Goal: Task Accomplishment & Management: Use online tool/utility

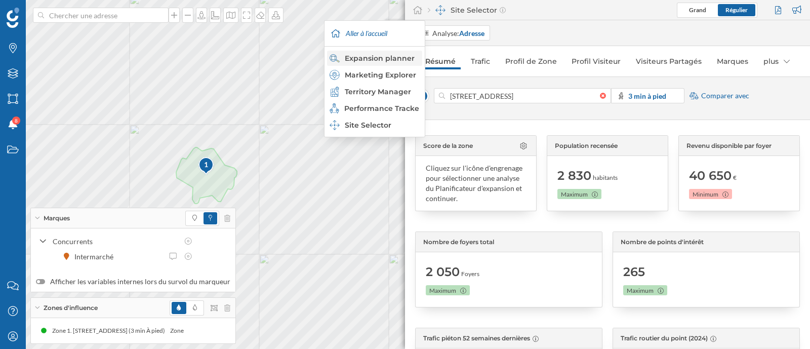
click at [384, 54] on div "Expansion planner" at bounding box center [374, 58] width 89 height 10
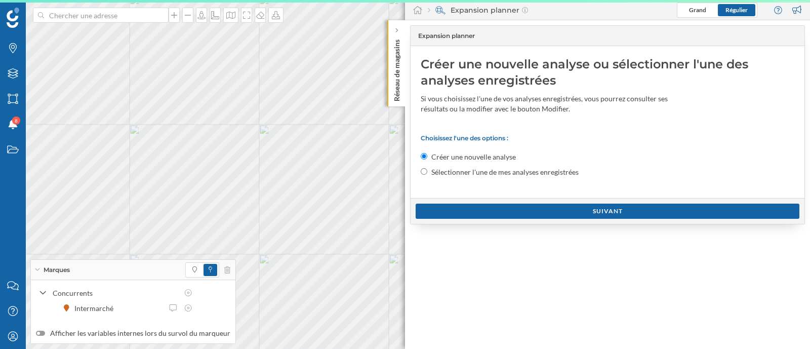
click at [502, 173] on label "Sélectionner l'une de mes analyses enregistrées" at bounding box center [504, 172] width 147 height 10
click at [427, 173] on input "Sélectionner l'une de mes analyses enregistrées" at bounding box center [424, 171] width 7 height 7
radio input "true"
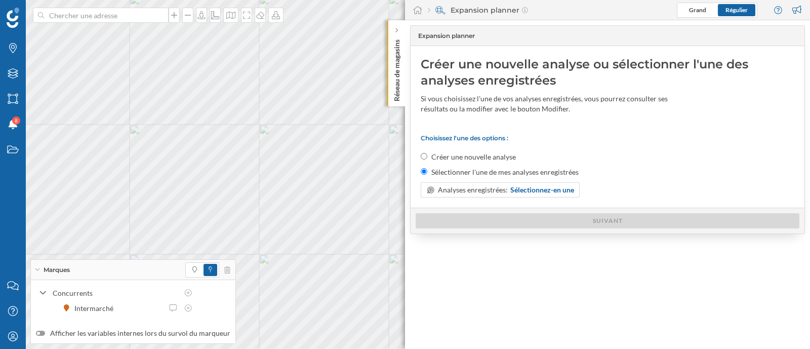
click at [496, 152] on label "Créer une nouvelle analyse" at bounding box center [473, 157] width 85 height 10
click at [427, 153] on input "Créer une nouvelle analyse" at bounding box center [424, 156] width 7 height 7
radio input "true"
radio input "false"
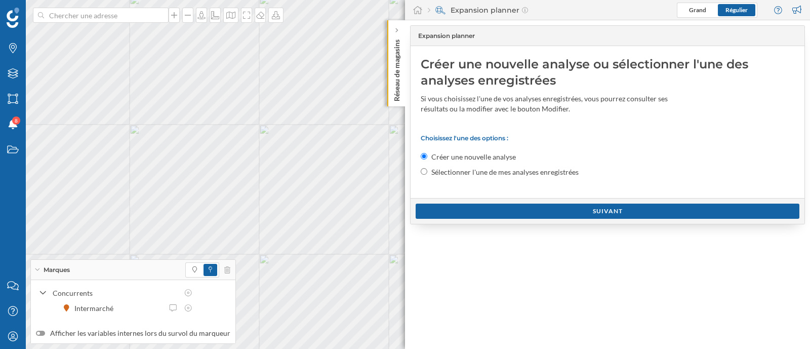
click at [483, 201] on div "Suivant" at bounding box center [608, 211] width 394 height 26
click at [483, 211] on div "Suivant" at bounding box center [608, 210] width 384 height 15
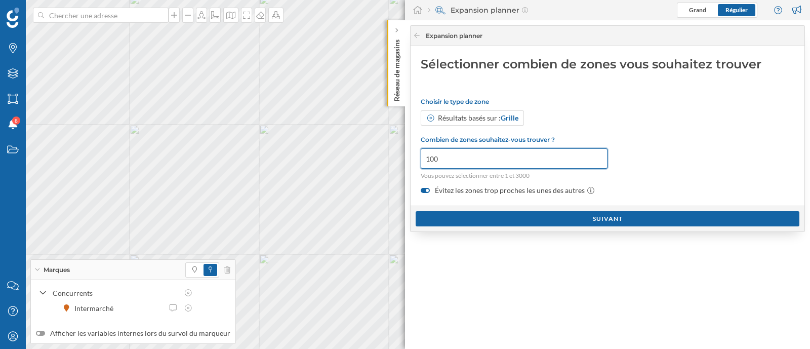
click at [473, 158] on input "100" at bounding box center [514, 158] width 187 height 20
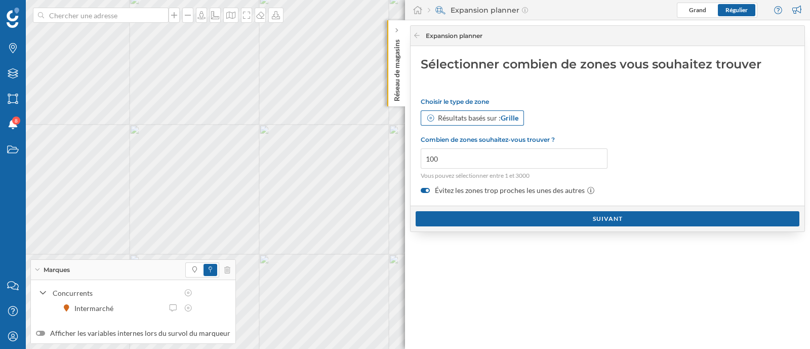
click at [478, 113] on div "Résultats basés sur : Grille" at bounding box center [478, 118] width 80 height 10
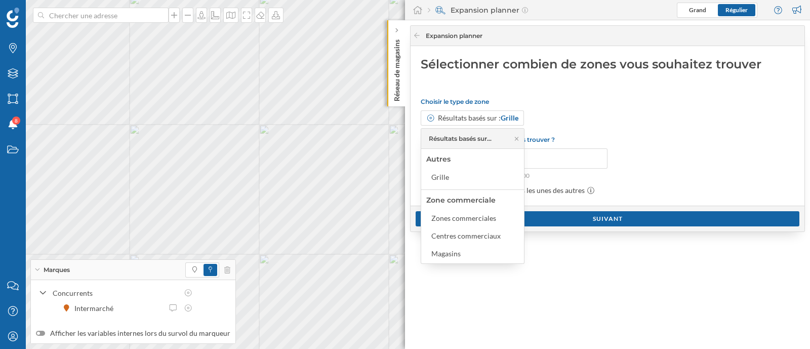
click at [551, 125] on div "Résultats basés sur : Grille" at bounding box center [608, 117] width 374 height 15
click at [593, 107] on div "Choisir le type de zone Résultats basés sur : Grille Combien de zones souhaitez…" at bounding box center [608, 147] width 374 height 98
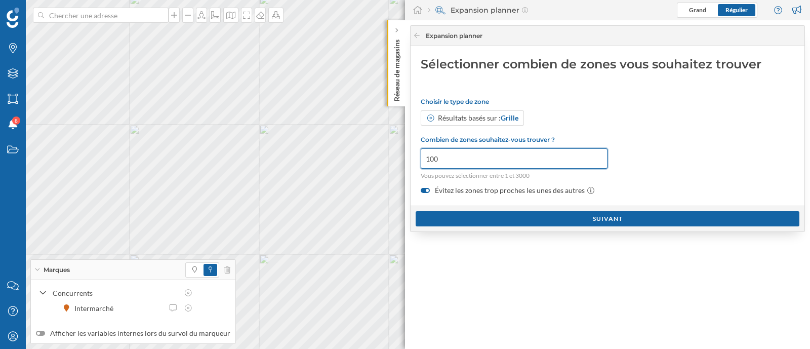
click at [481, 160] on input "100" at bounding box center [514, 158] width 187 height 20
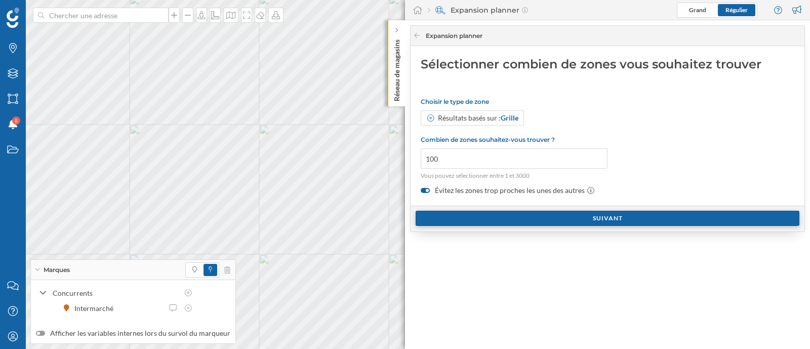
click at [475, 216] on div "Suivant" at bounding box center [608, 218] width 384 height 15
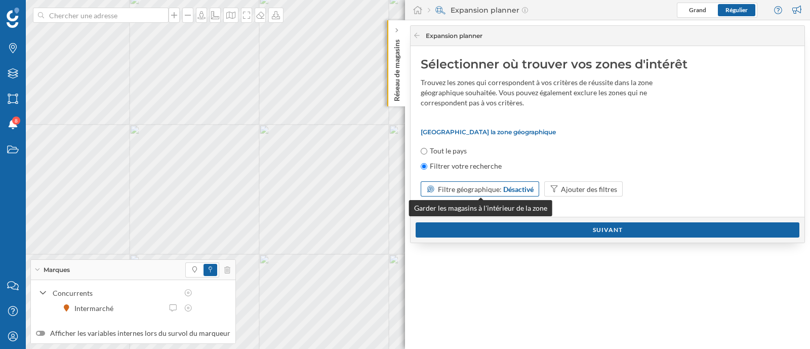
click at [479, 192] on span "Filtre géographique:" at bounding box center [470, 189] width 64 height 9
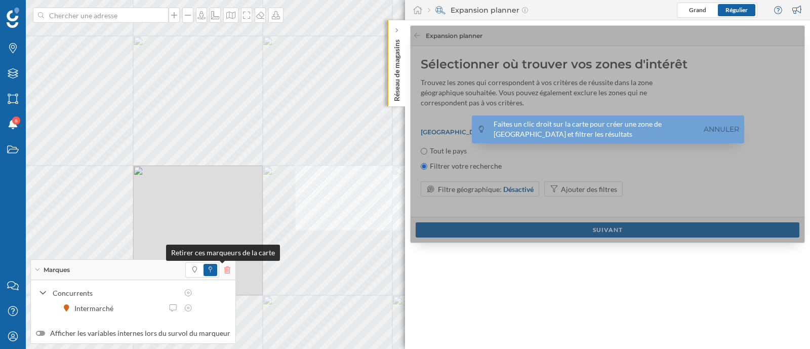
click at [224, 270] on icon at bounding box center [227, 269] width 6 height 7
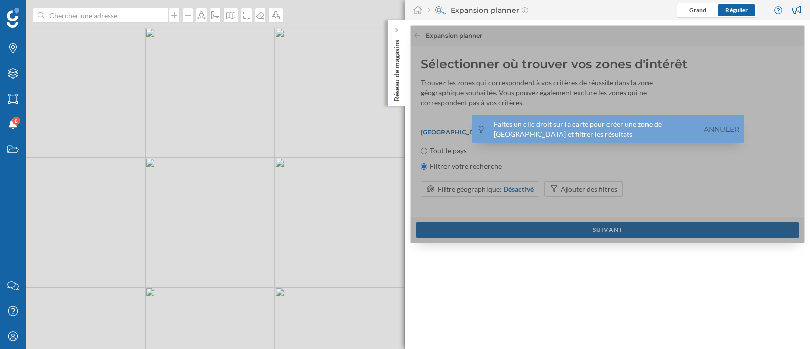
drag, startPoint x: 182, startPoint y: 146, endPoint x: 185, endPoint y: 175, distance: 29.5
click at [185, 175] on div "© Mapbox © OpenStreetMap Improve this map" at bounding box center [405, 174] width 810 height 349
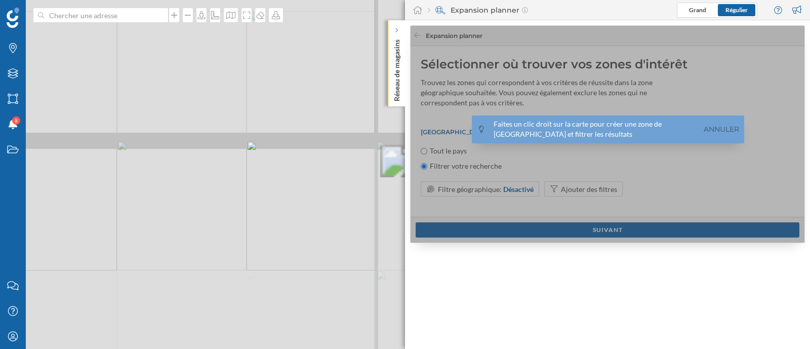
drag, startPoint x: 344, startPoint y: 134, endPoint x: 63, endPoint y: 209, distance: 290.8
click at [63, 209] on div "© Mapbox © OpenStreetMap Improve this map" at bounding box center [405, 174] width 810 height 349
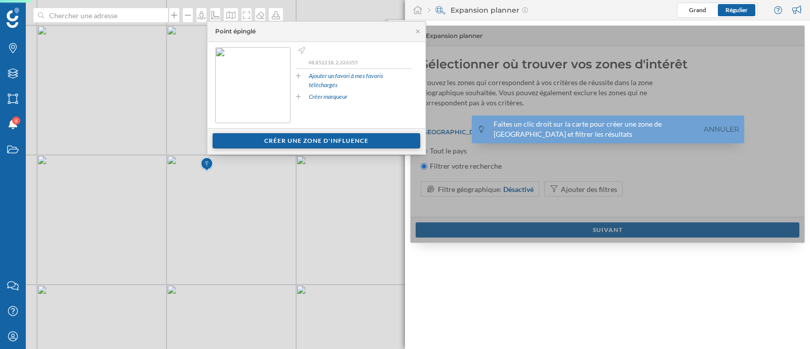
click at [292, 136] on div "Créer une zone d'influence" at bounding box center [317, 140] width 208 height 15
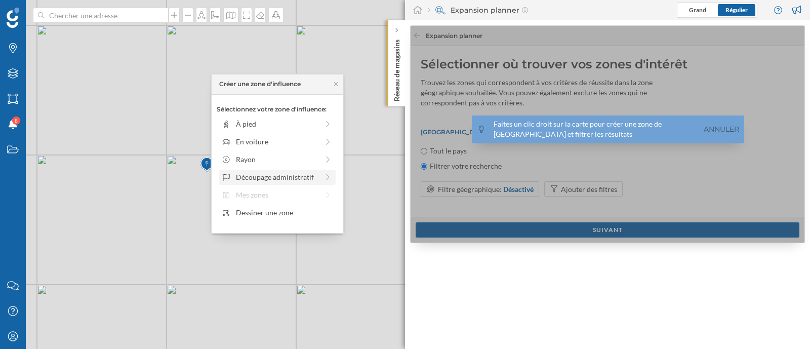
click at [294, 175] on div "Découpage administratif" at bounding box center [277, 177] width 83 height 11
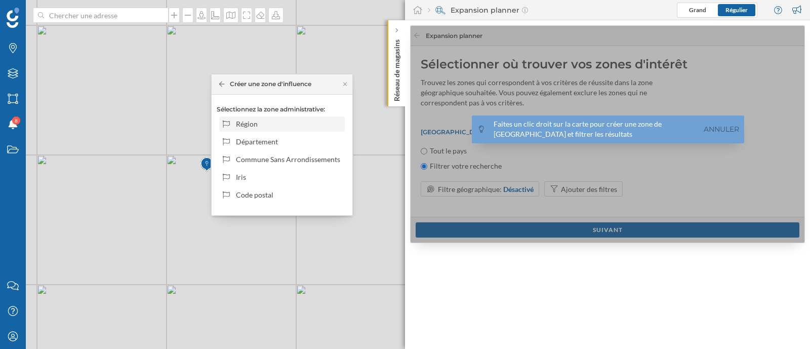
click at [286, 117] on div "Région" at bounding box center [282, 123] width 126 height 15
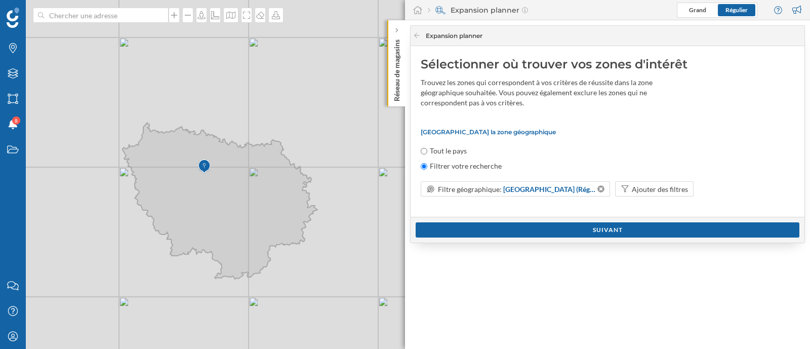
drag, startPoint x: 147, startPoint y: 52, endPoint x: 266, endPoint y: 129, distance: 141.7
click at [266, 129] on div "© Mapbox © OpenStreetMap Improve this map" at bounding box center [405, 174] width 810 height 349
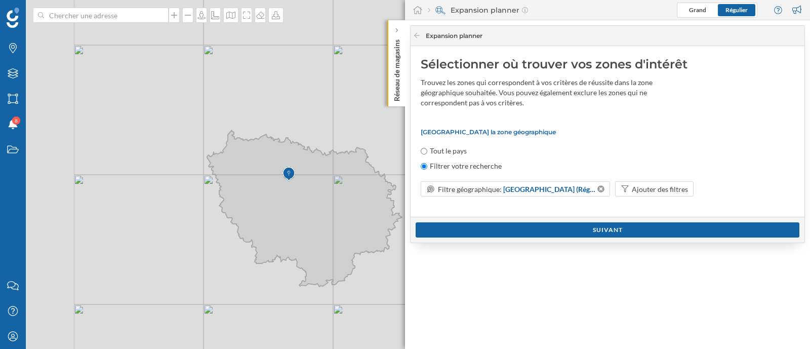
drag, startPoint x: 134, startPoint y: 100, endPoint x: 219, endPoint y: 107, distance: 84.9
click at [219, 107] on div "© Mapbox © OpenStreetMap Improve this map" at bounding box center [405, 174] width 810 height 349
click at [597, 187] on icon at bounding box center [600, 188] width 7 height 7
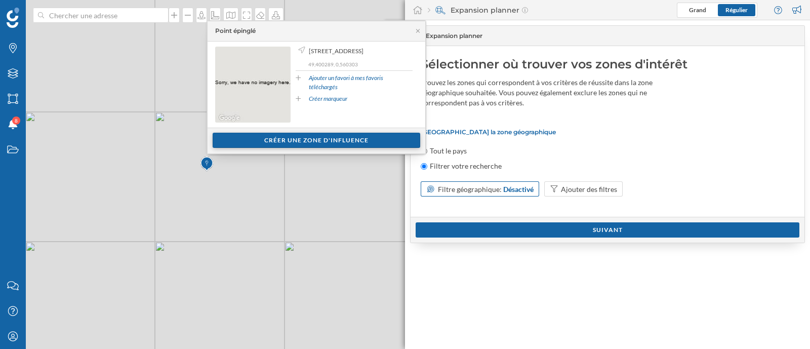
click at [277, 144] on div "Créer une zone d'influence" at bounding box center [317, 140] width 208 height 15
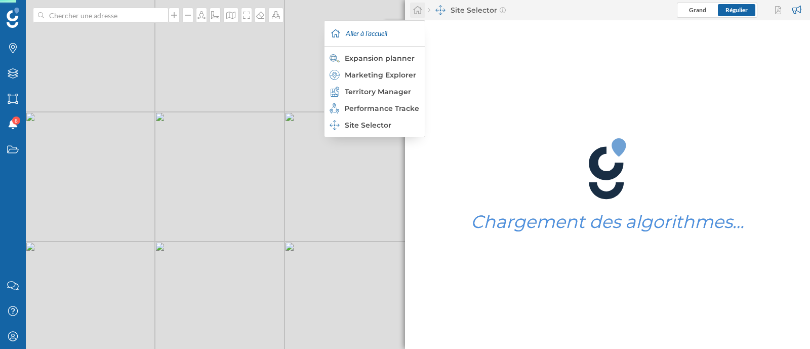
click at [411, 6] on div at bounding box center [417, 10] width 15 height 15
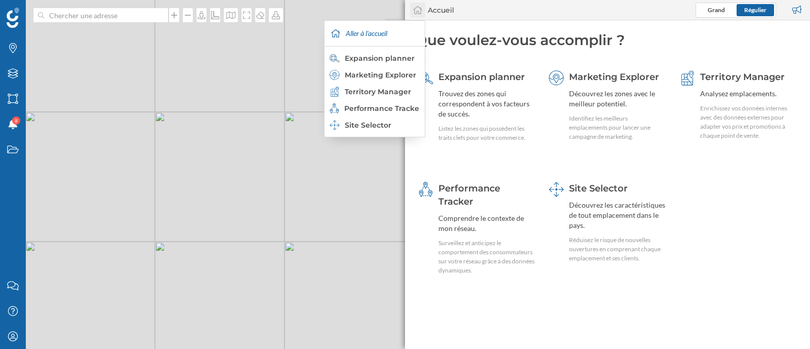
click at [414, 12] on icon at bounding box center [417, 10] width 9 height 8
click at [378, 55] on div "Expansion planner" at bounding box center [374, 58] width 89 height 10
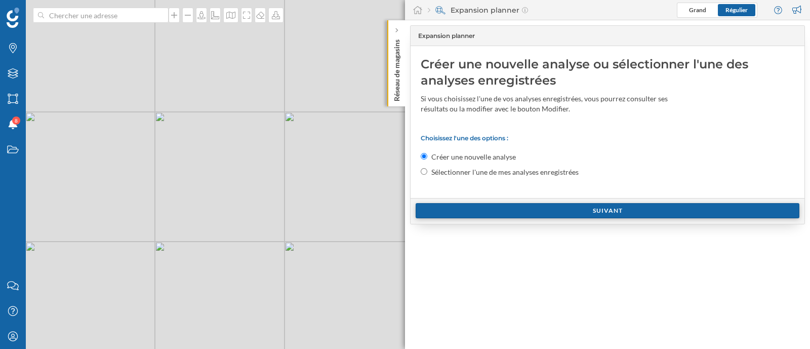
click at [507, 204] on div "Suivant" at bounding box center [608, 210] width 384 height 15
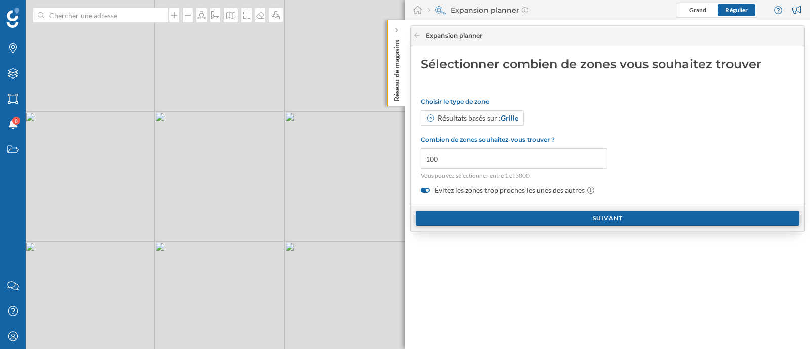
click at [488, 214] on div "Suivant" at bounding box center [608, 218] width 384 height 15
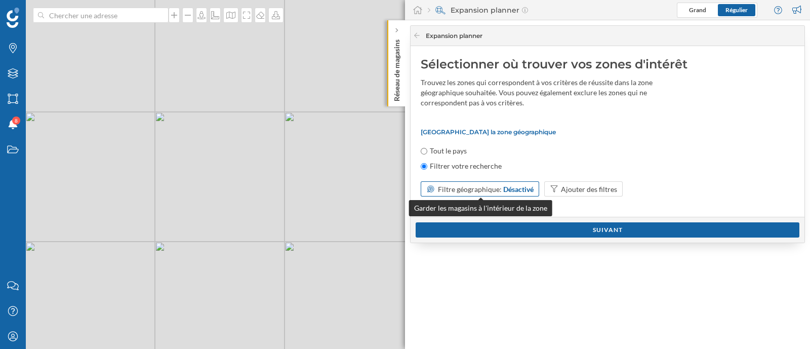
click at [483, 188] on span "Filtre géographique:" at bounding box center [470, 189] width 64 height 9
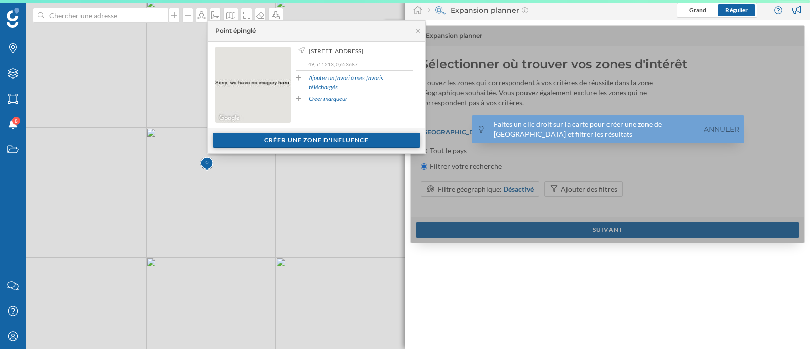
click at [258, 140] on div "Créer une zone d'influence" at bounding box center [317, 140] width 208 height 15
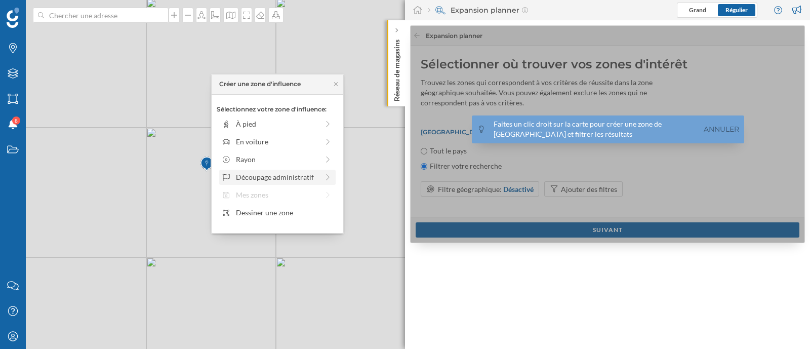
click at [299, 176] on div "Découpage administratif" at bounding box center [277, 177] width 83 height 11
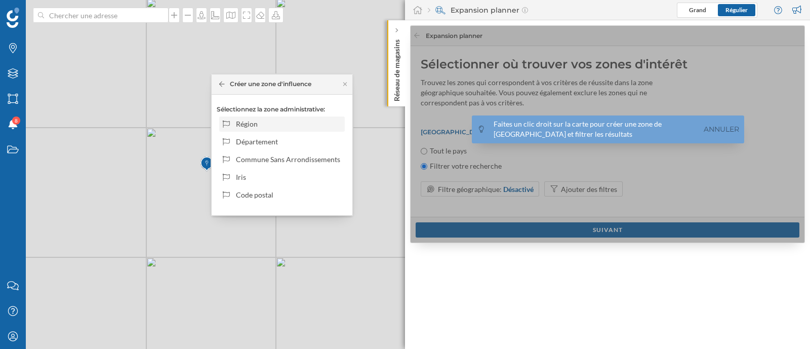
click at [278, 125] on div "Région" at bounding box center [288, 123] width 105 height 11
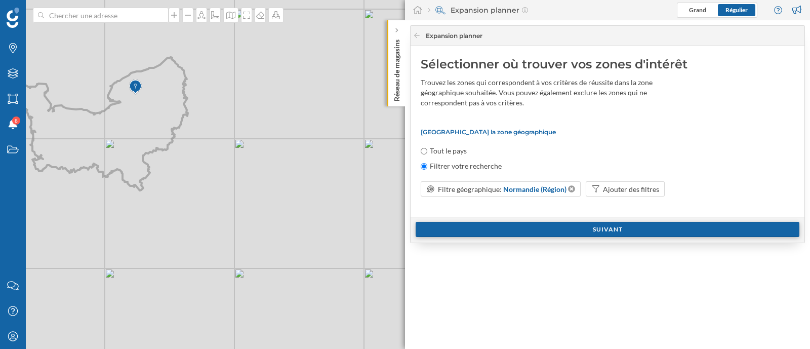
click at [534, 226] on div "Suivant" at bounding box center [608, 229] width 384 height 15
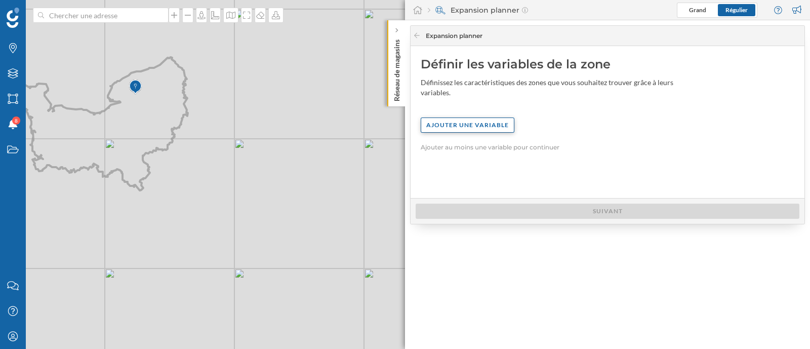
click at [454, 126] on div "Ajouter une variable" at bounding box center [468, 124] width 94 height 15
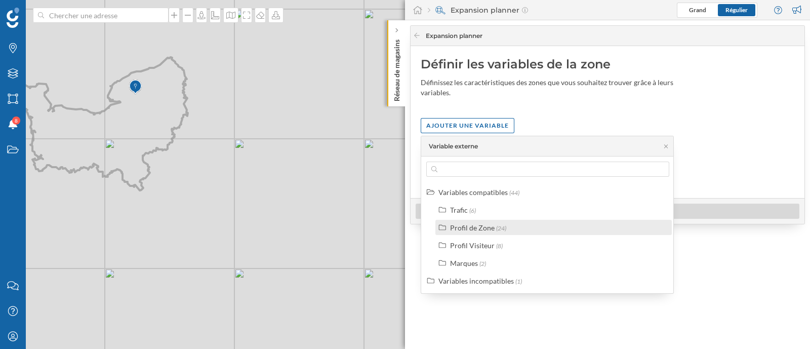
click at [470, 226] on div "Profil de Zone" at bounding box center [472, 227] width 45 height 9
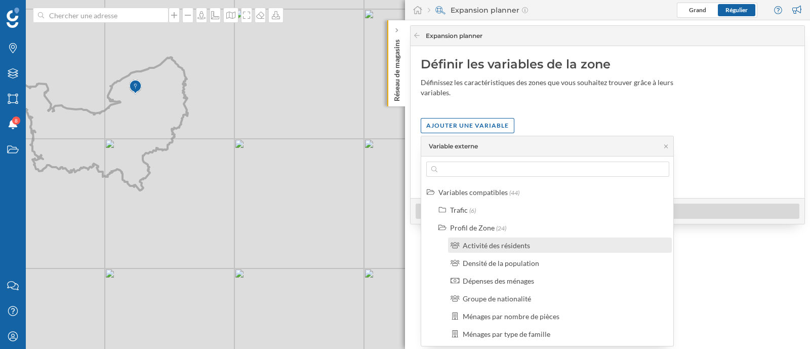
click at [508, 245] on div "Activité des résidents" at bounding box center [496, 245] width 67 height 9
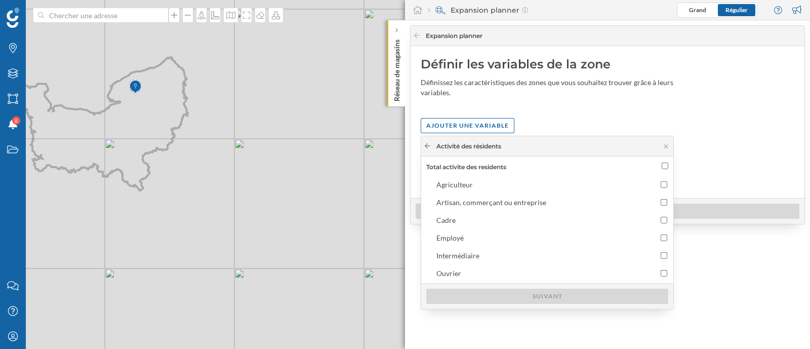
click at [429, 146] on icon at bounding box center [428, 146] width 8 height 6
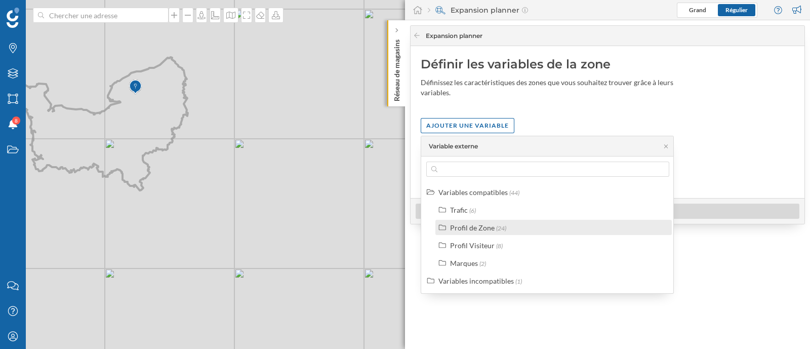
click at [457, 226] on div "Profil de Zone" at bounding box center [472, 227] width 45 height 9
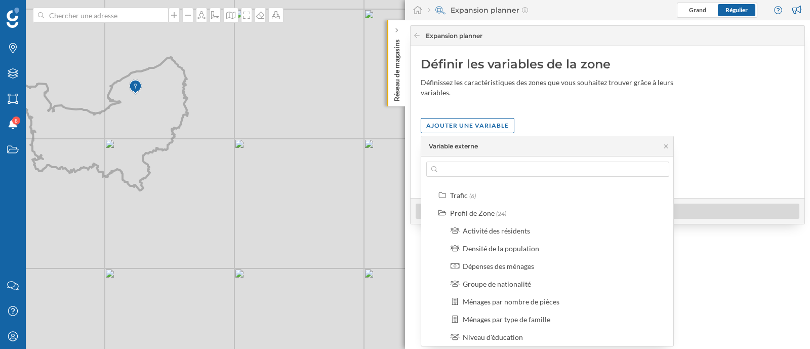
scroll to position [12, 0]
click at [510, 232] on div "Activité des résidents" at bounding box center [496, 233] width 67 height 9
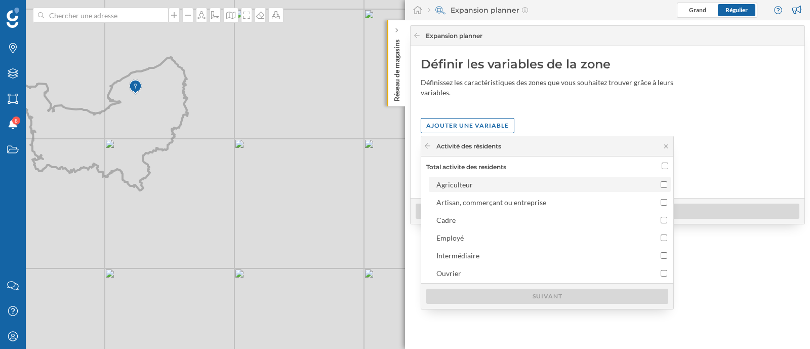
click at [491, 179] on div "Agriculteur" at bounding box center [540, 184] width 209 height 11
click at [661, 181] on input "Agriculteur" at bounding box center [664, 184] width 7 height 7
checkbox input "true"
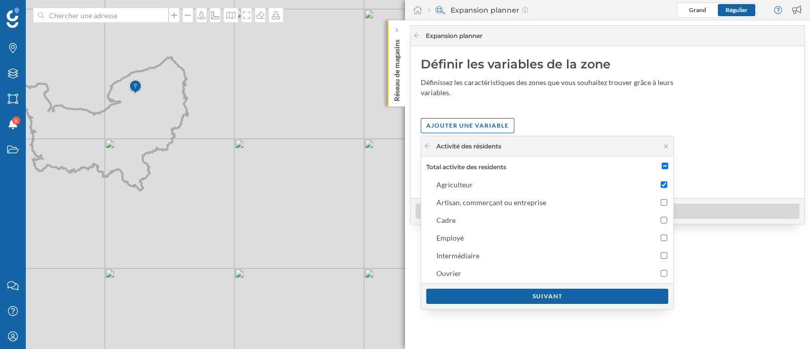
click at [666, 165] on input "Total activite des residents" at bounding box center [665, 166] width 7 height 7
checkbox input "true"
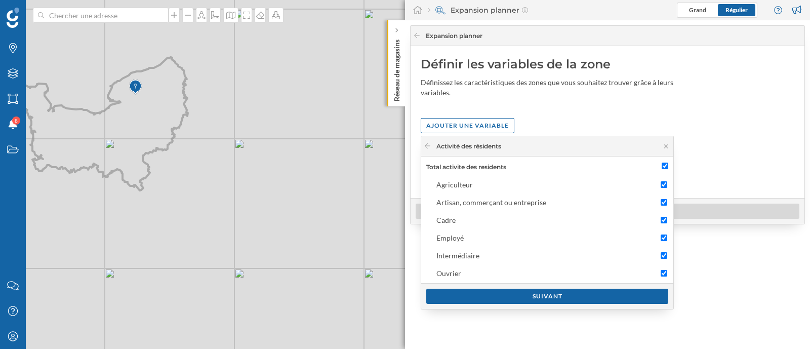
checkbox input "true"
click at [576, 302] on div "Suivant" at bounding box center [547, 295] width 242 height 15
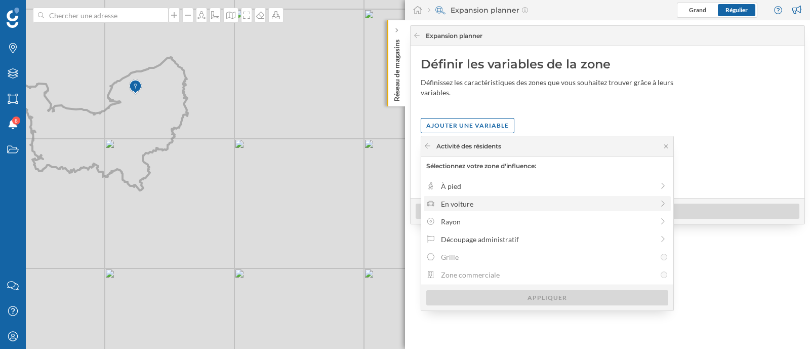
click at [483, 201] on div "En voiture" at bounding box center [547, 203] width 213 height 11
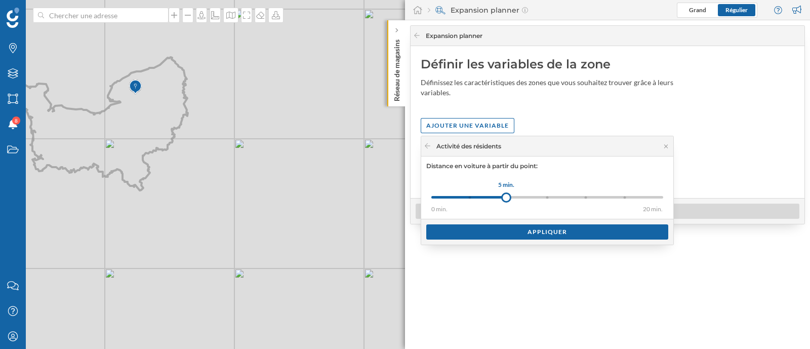
drag, startPoint x: 472, startPoint y: 195, endPoint x: 506, endPoint y: 198, distance: 34.1
click at [506, 198] on div at bounding box center [506, 197] width 10 height 10
click at [504, 231] on div "Appliquer" at bounding box center [547, 231] width 242 height 15
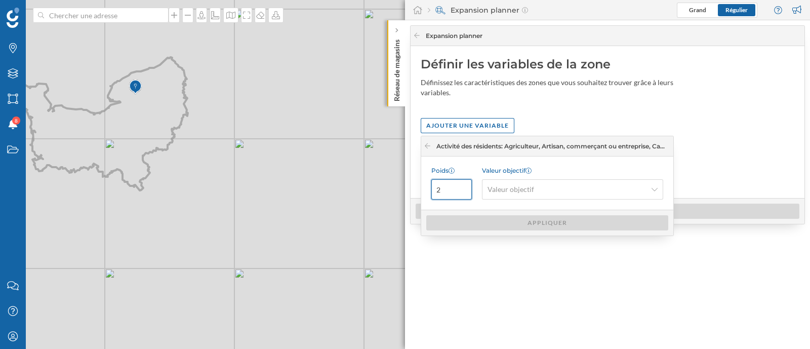
click at [459, 185] on input "2" at bounding box center [451, 189] width 40 height 20
click at [450, 187] on input "2" at bounding box center [451, 189] width 40 height 20
click at [464, 191] on input "1" at bounding box center [451, 189] width 40 height 20
click at [464, 191] on input "0" at bounding box center [451, 189] width 40 height 20
click at [496, 191] on span "Valeur objectif" at bounding box center [511, 189] width 47 height 10
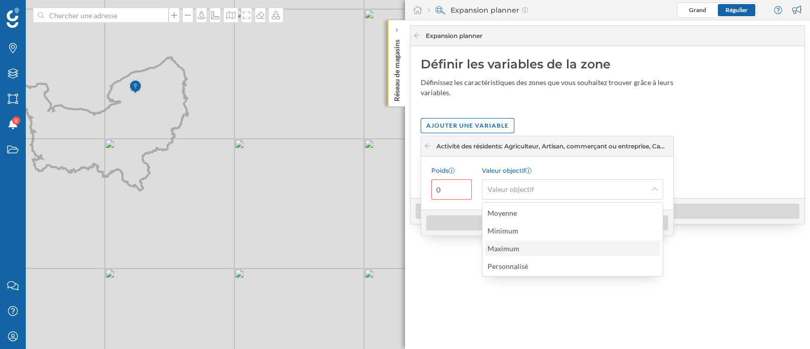
click at [509, 249] on div "Maximum" at bounding box center [504, 248] width 32 height 9
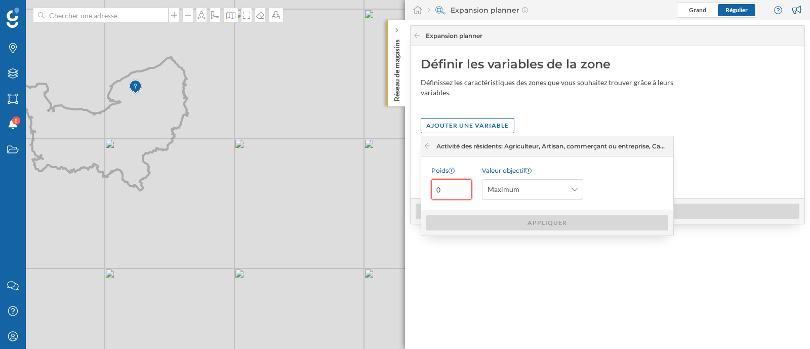
click at [442, 188] on input "0" at bounding box center [451, 189] width 40 height 20
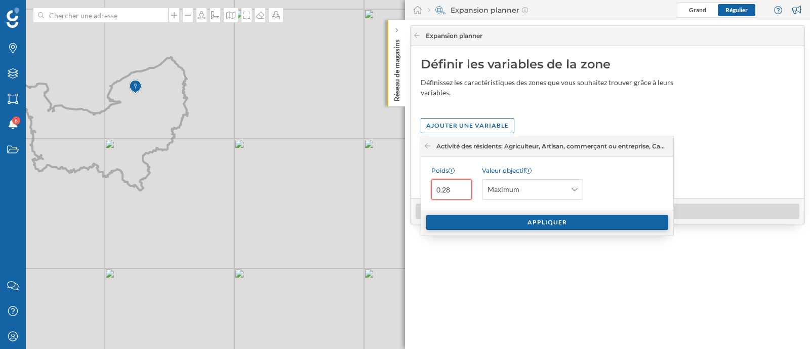
type input "0.28"
click at [551, 219] on div "Appliquer" at bounding box center [547, 222] width 242 height 15
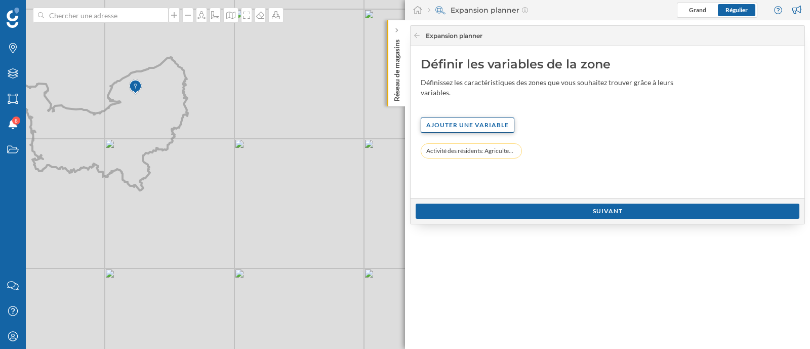
click at [476, 120] on div "Ajouter une variable" at bounding box center [468, 124] width 94 height 15
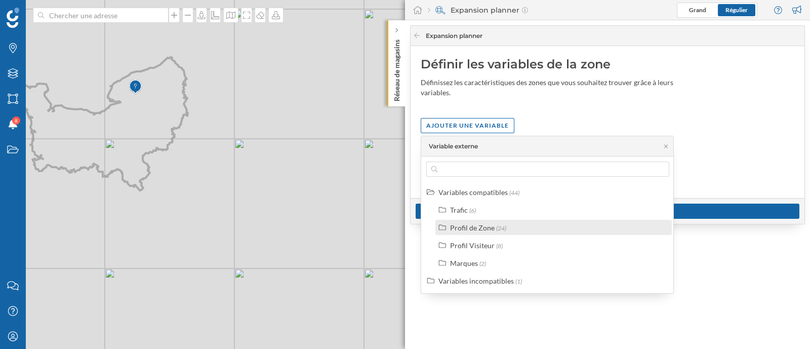
click at [474, 228] on div "Profil de Zone" at bounding box center [472, 227] width 45 height 9
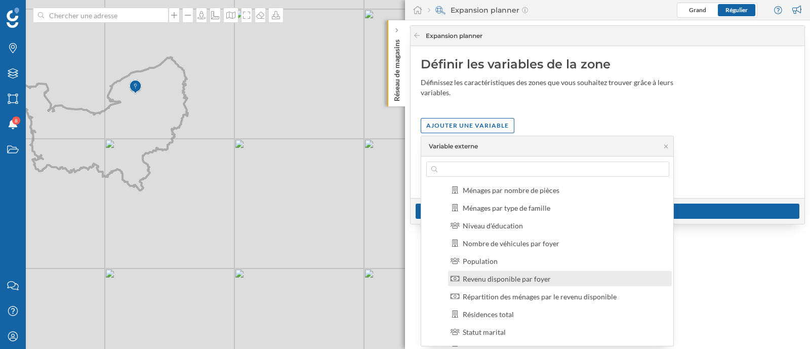
scroll to position [190, 0]
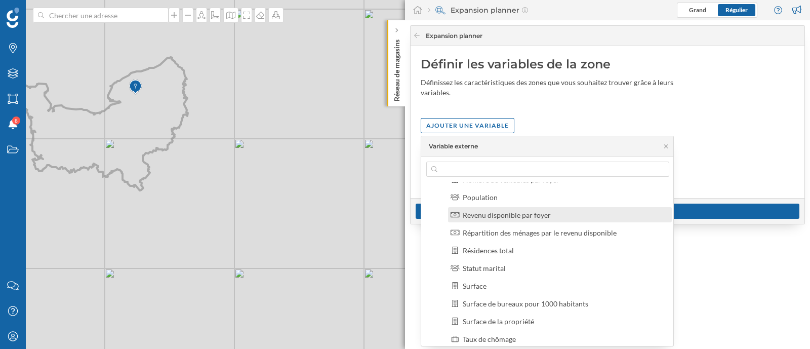
click at [516, 216] on div "Revenu disponible par foyer" at bounding box center [507, 215] width 88 height 9
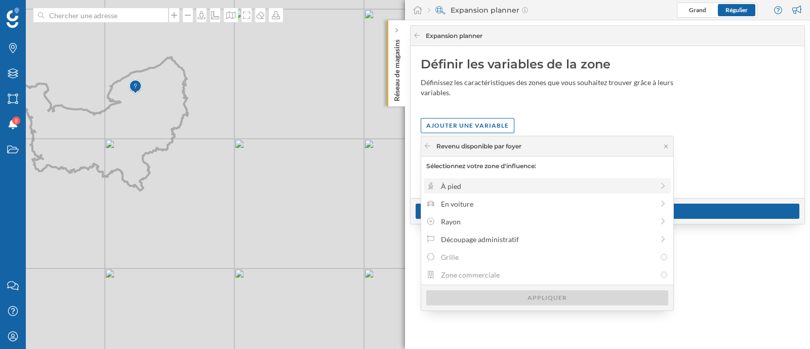
click at [490, 184] on div "À pied" at bounding box center [547, 186] width 213 height 11
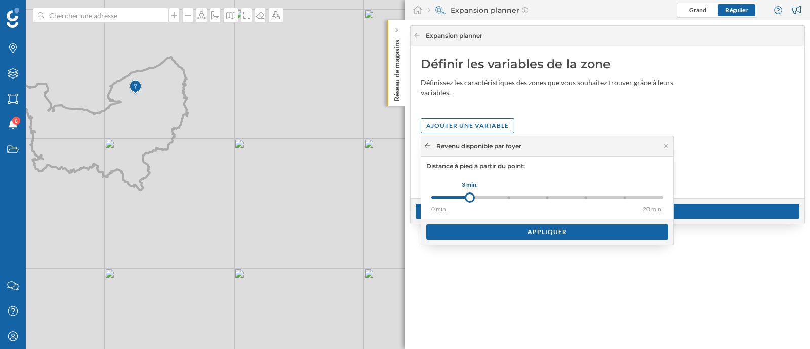
click at [428, 143] on icon at bounding box center [428, 146] width 8 height 6
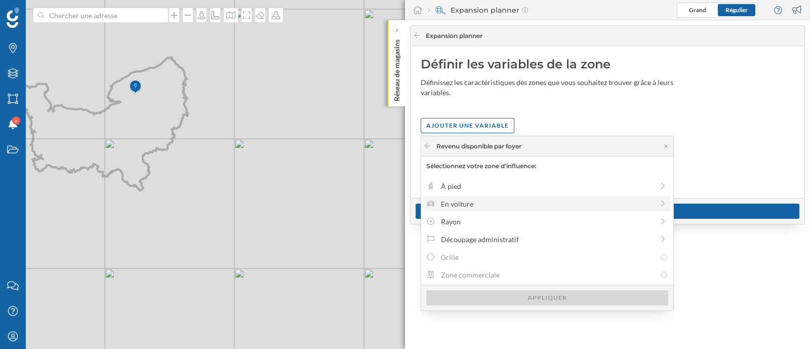
click at [464, 205] on div "En voiture" at bounding box center [547, 203] width 213 height 11
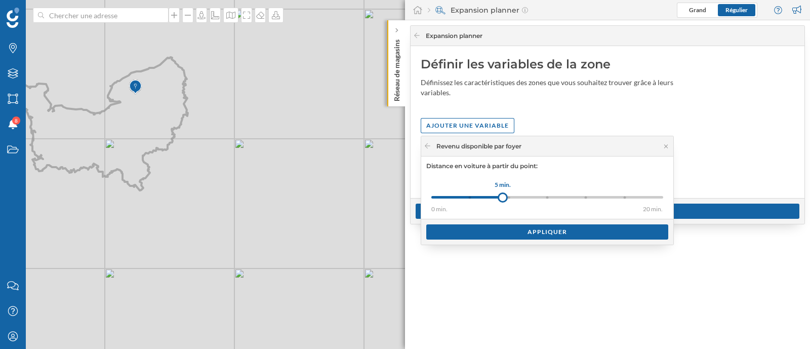
drag, startPoint x: 469, startPoint y: 196, endPoint x: 503, endPoint y: 196, distance: 33.4
click at [503, 196] on div at bounding box center [503, 197] width 10 height 10
click at [504, 229] on div "Appliquer" at bounding box center [547, 231] width 242 height 15
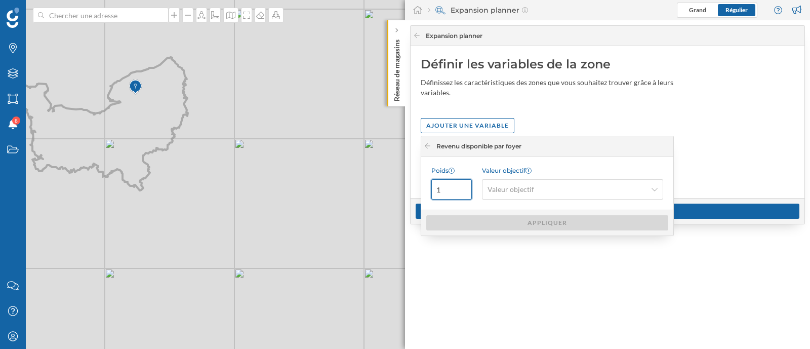
click at [453, 190] on input "1" at bounding box center [451, 189] width 40 height 20
type input "0.13"
click at [502, 193] on span "Valeur objectif" at bounding box center [511, 189] width 47 height 10
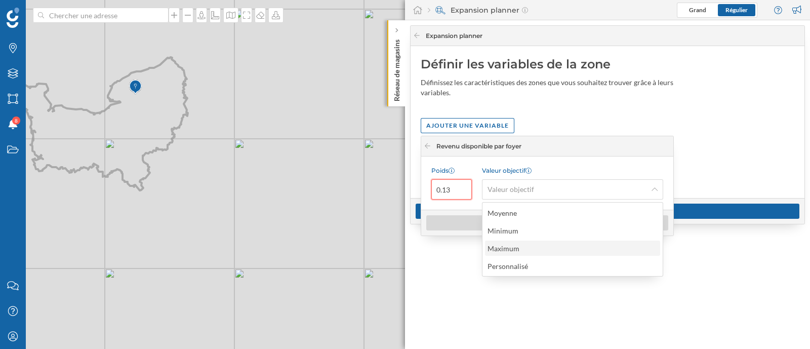
click at [518, 250] on div "Maximum" at bounding box center [504, 248] width 32 height 9
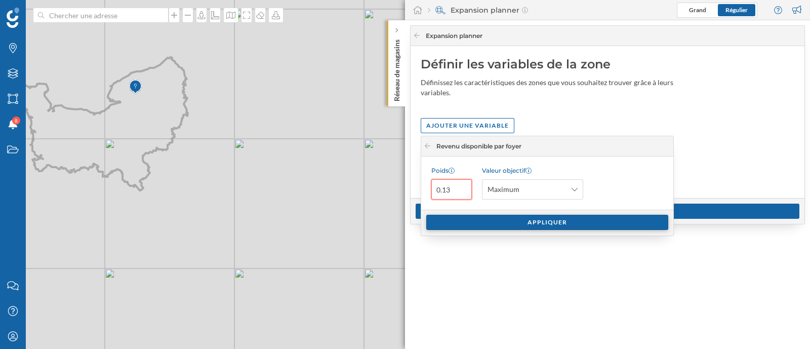
click at [512, 229] on div "Appliquer" at bounding box center [547, 222] width 242 height 15
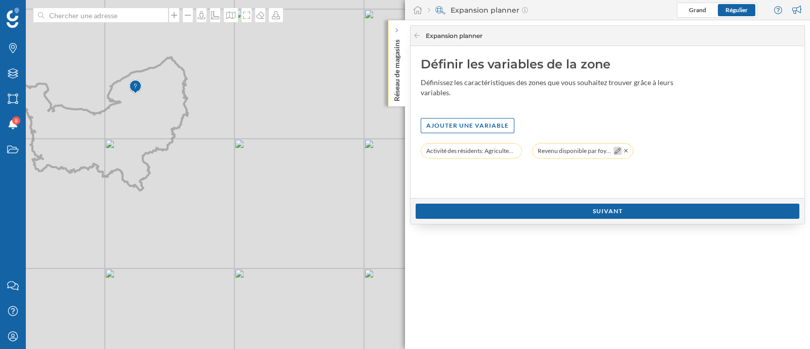
click at [618, 151] on icon at bounding box center [618, 151] width 6 height 6
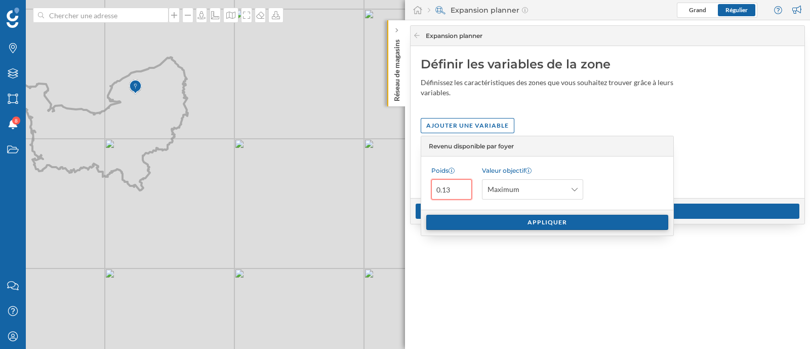
click at [616, 218] on div "Appliquer" at bounding box center [547, 222] width 242 height 15
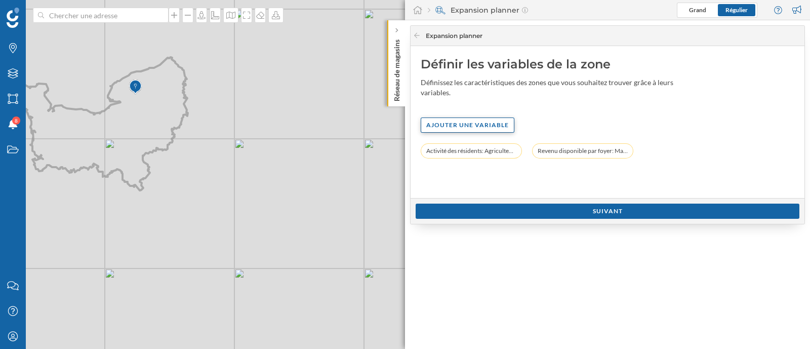
click at [460, 121] on div "Ajouter une variable" at bounding box center [468, 124] width 94 height 15
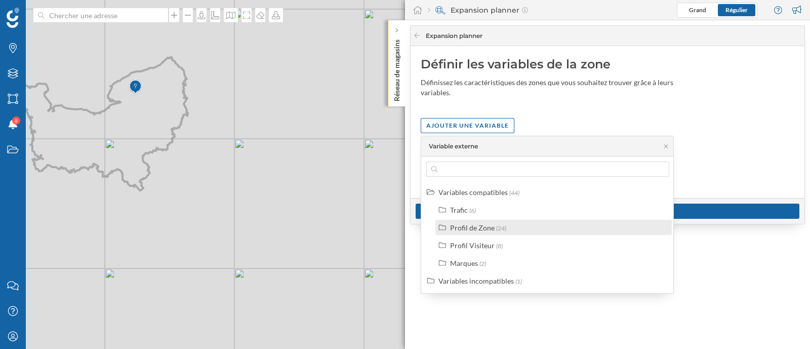
click at [471, 228] on div "Profil de Zone" at bounding box center [472, 227] width 45 height 9
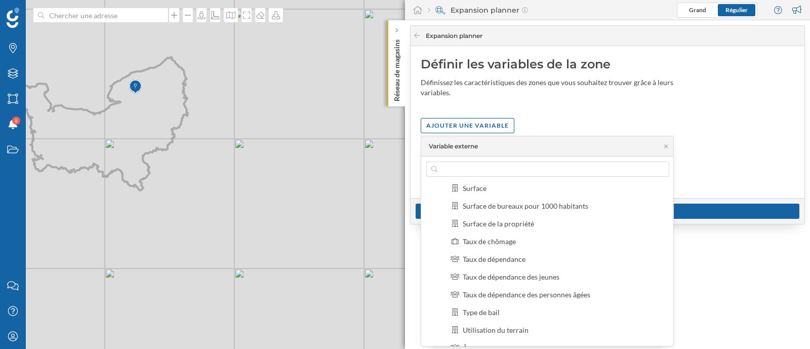
scroll to position [316, 0]
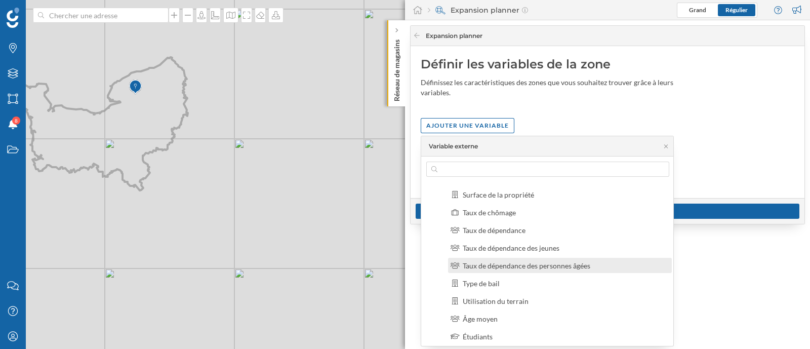
click at [502, 266] on div "Taux de dépendance des personnes âgées" at bounding box center [527, 265] width 128 height 9
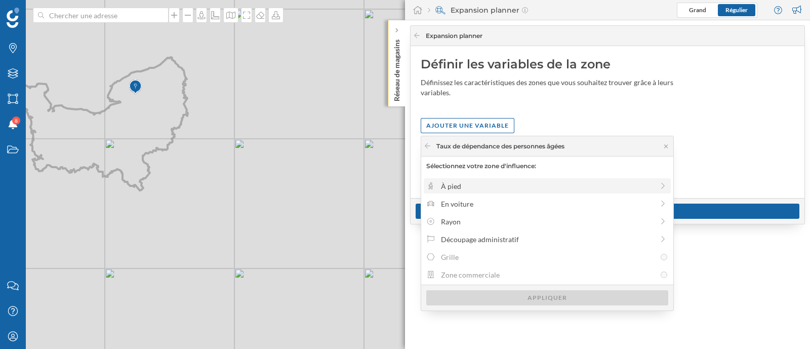
click at [468, 185] on div "À pied" at bounding box center [547, 186] width 213 height 11
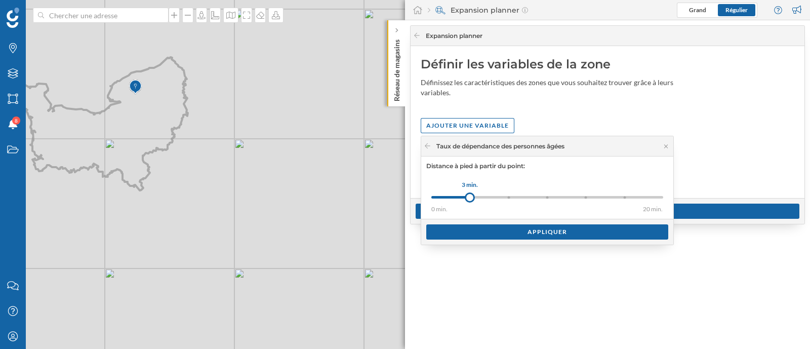
click at [428, 138] on div "Taux de dépendance des personnes âgées" at bounding box center [547, 146] width 252 height 20
click at [428, 146] on icon at bounding box center [428, 146] width 8 height 6
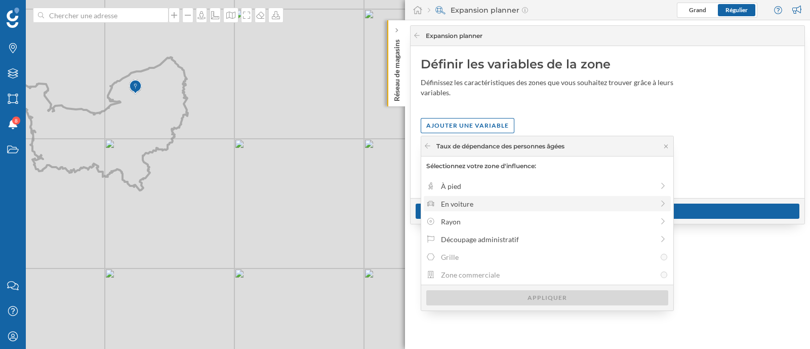
click at [476, 210] on div "En voiture" at bounding box center [547, 203] width 247 height 15
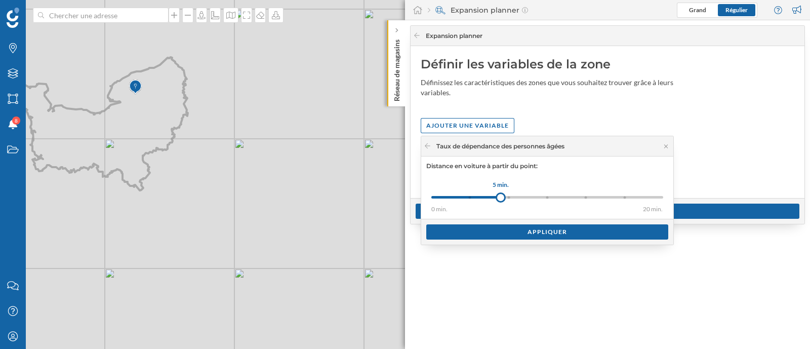
drag, startPoint x: 468, startPoint y: 198, endPoint x: 501, endPoint y: 201, distance: 33.0
click at [503, 198] on div at bounding box center [501, 197] width 10 height 10
click at [489, 229] on div "Appliquer" at bounding box center [547, 231] width 242 height 15
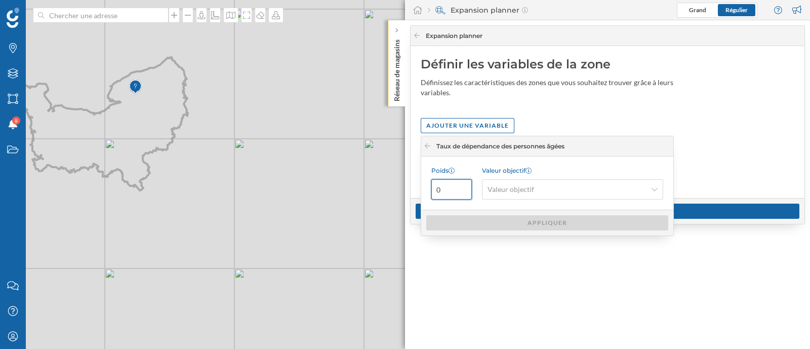
click at [462, 190] on input "0" at bounding box center [451, 189] width 40 height 20
type input "0.28"
click at [588, 181] on div "Valeur objectif" at bounding box center [572, 189] width 181 height 20
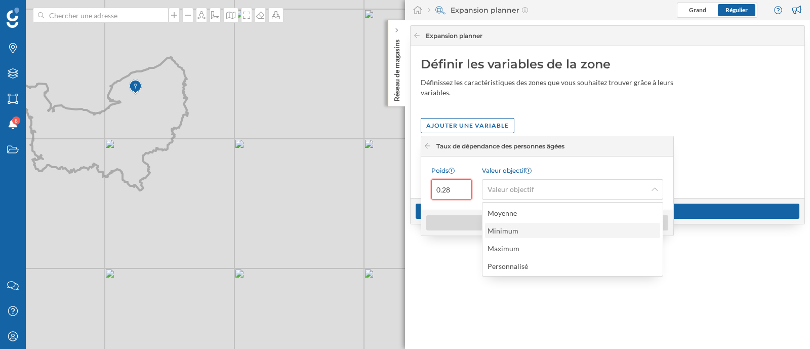
click at [542, 235] on div "Minimum" at bounding box center [572, 230] width 175 height 15
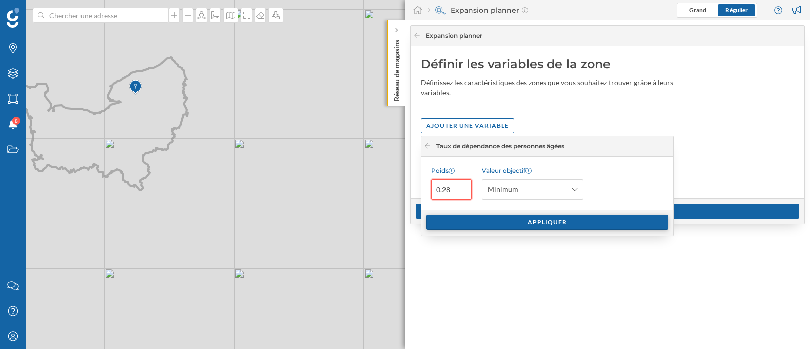
click at [534, 222] on div "Appliquer" at bounding box center [547, 222] width 242 height 15
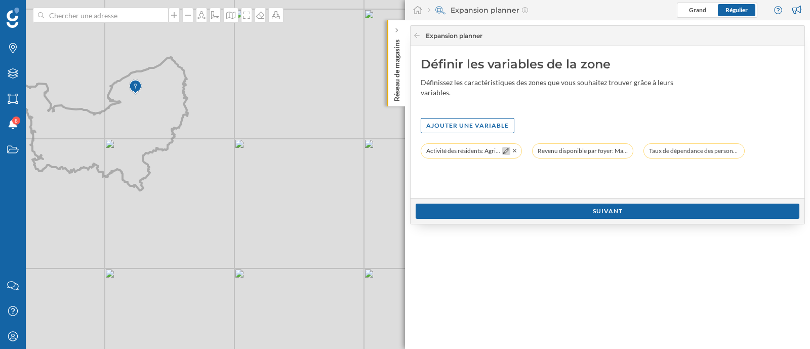
click at [506, 151] on icon at bounding box center [506, 151] width 6 height 6
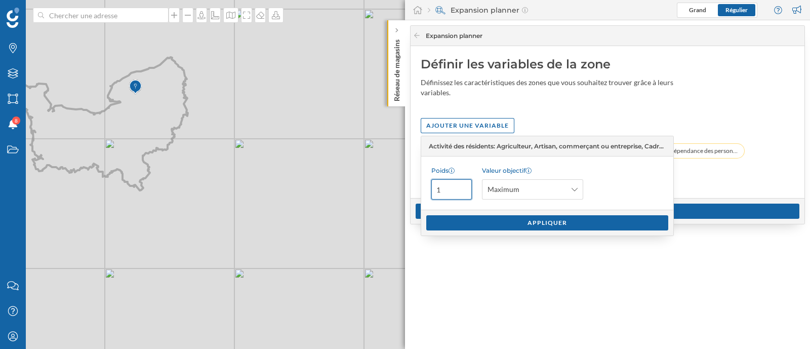
type input "1"
click at [459, 188] on input "1" at bounding box center [451, 189] width 40 height 20
type input "0.19"
click at [546, 225] on div "Appliquer" at bounding box center [547, 222] width 242 height 15
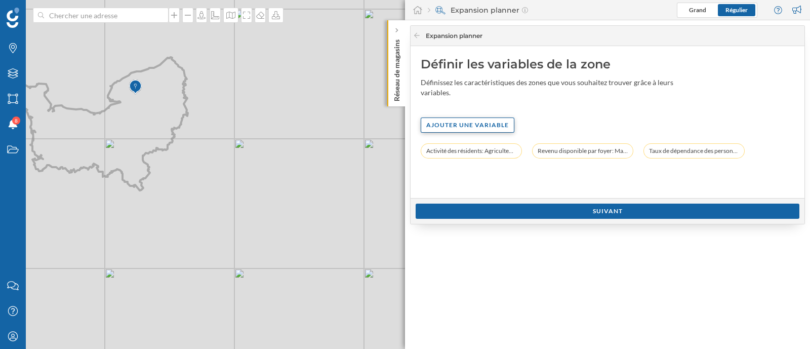
click at [477, 128] on div "Ajouter une variable" at bounding box center [468, 124] width 94 height 15
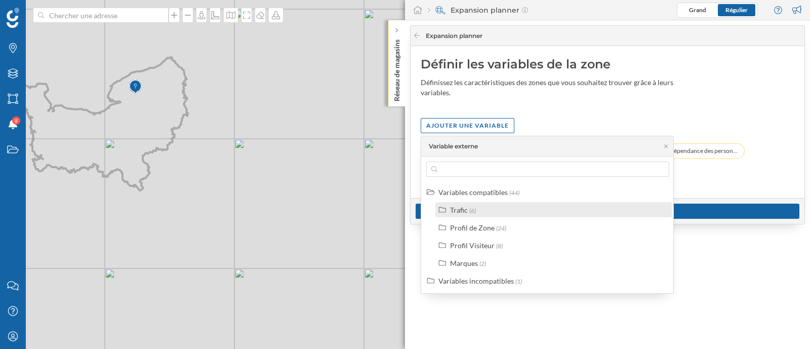
click at [466, 214] on label "Trafic (6)" at bounding box center [463, 210] width 26 height 11
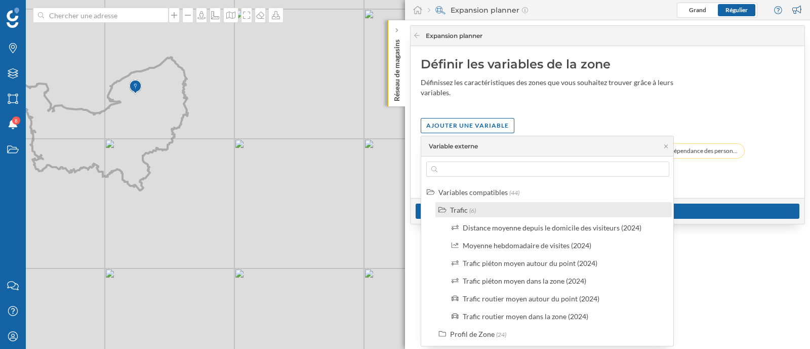
click at [468, 216] on div "Trafic (6)" at bounding box center [553, 209] width 236 height 15
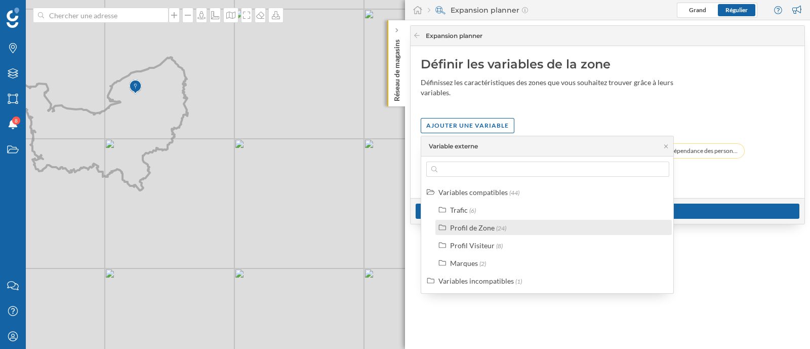
click at [470, 229] on div "Profil de Zone" at bounding box center [472, 227] width 45 height 9
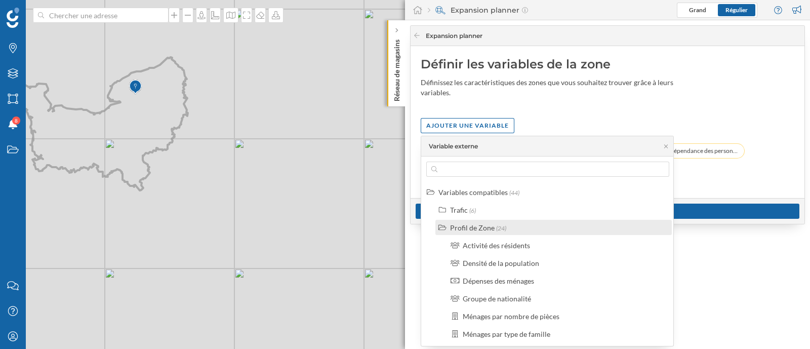
scroll to position [63, 0]
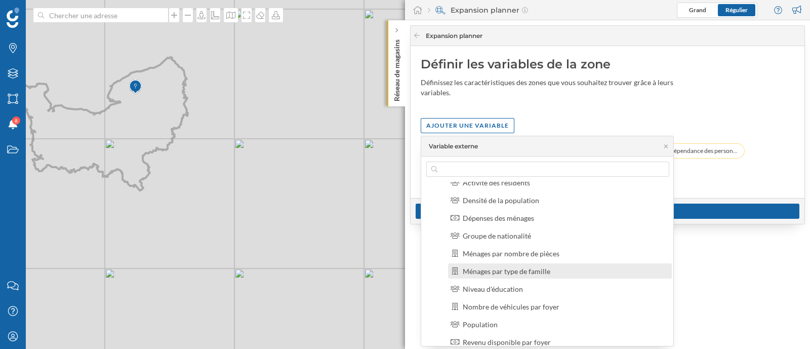
click at [528, 272] on div "Ménages par type de famille" at bounding box center [507, 271] width 88 height 9
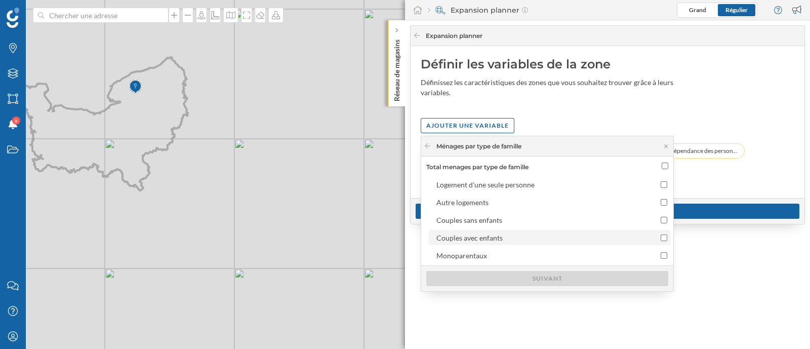
click at [502, 239] on div "Couples avec enfants" at bounding box center [540, 237] width 209 height 11
click at [661, 239] on input "Couples avec enfants" at bounding box center [664, 237] width 7 height 7
checkbox input "true"
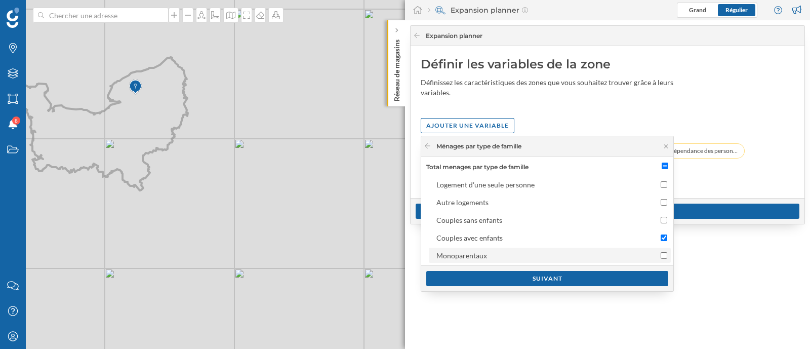
click at [501, 262] on label "Monoparentaux" at bounding box center [550, 255] width 242 height 15
click at [661, 259] on input "Monoparentaux" at bounding box center [664, 255] width 7 height 7
checkbox input "true"
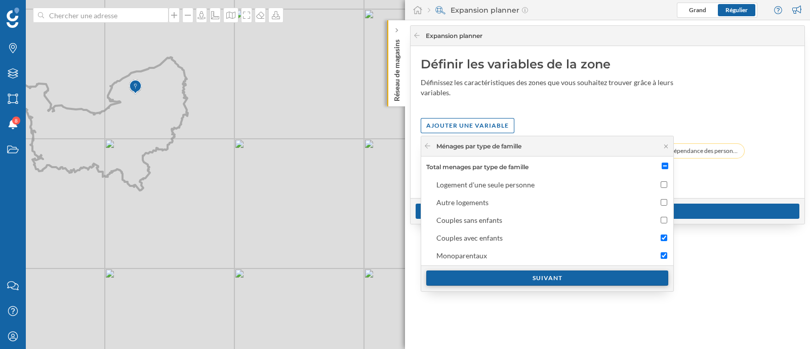
click at [503, 276] on div "Suivant" at bounding box center [547, 277] width 242 height 15
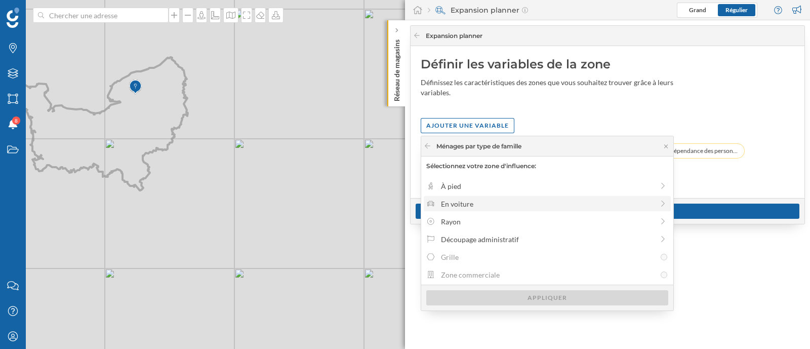
click at [467, 199] on div "En voiture" at bounding box center [547, 203] width 213 height 11
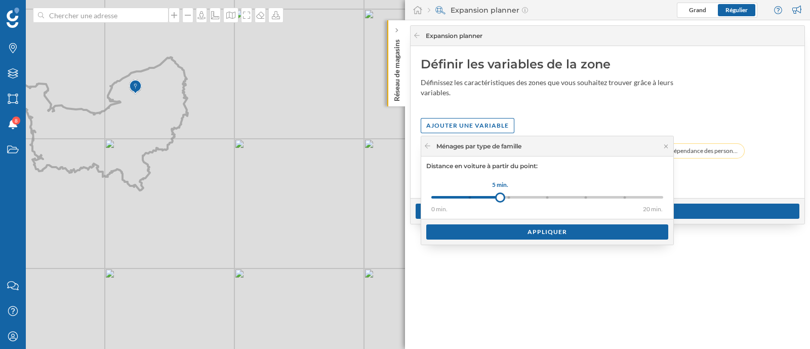
drag, startPoint x: 470, startPoint y: 196, endPoint x: 500, endPoint y: 197, distance: 29.9
click at [500, 197] on div at bounding box center [500, 197] width 10 height 10
click at [497, 234] on div "Appliquer" at bounding box center [547, 231] width 242 height 15
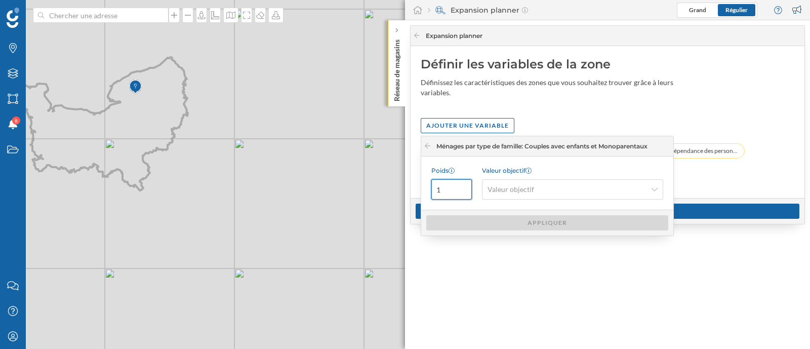
click at [441, 191] on input "1" at bounding box center [451, 189] width 40 height 20
type input "0.16"
click at [498, 185] on span "Valeur objectif" at bounding box center [511, 189] width 47 height 10
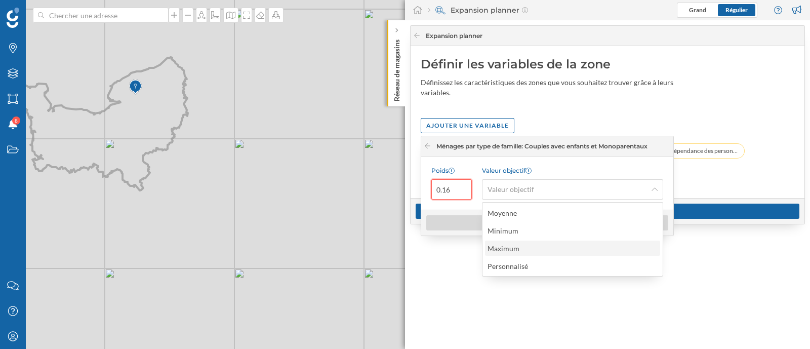
click at [511, 251] on div "Maximum" at bounding box center [504, 248] width 32 height 9
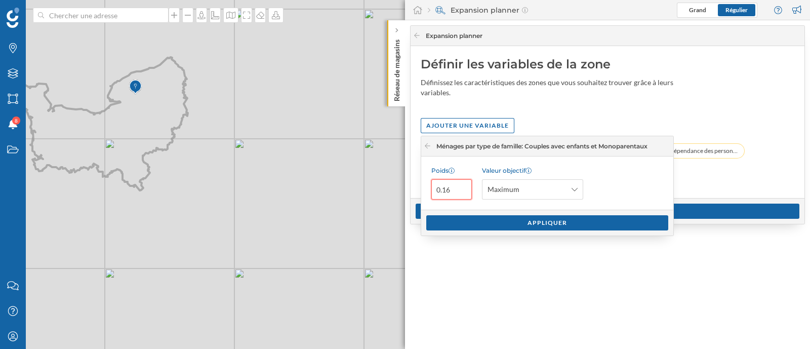
click at [510, 214] on div "Appliquer" at bounding box center [547, 223] width 252 height 26
click at [510, 220] on div "Appliquer" at bounding box center [547, 222] width 242 height 15
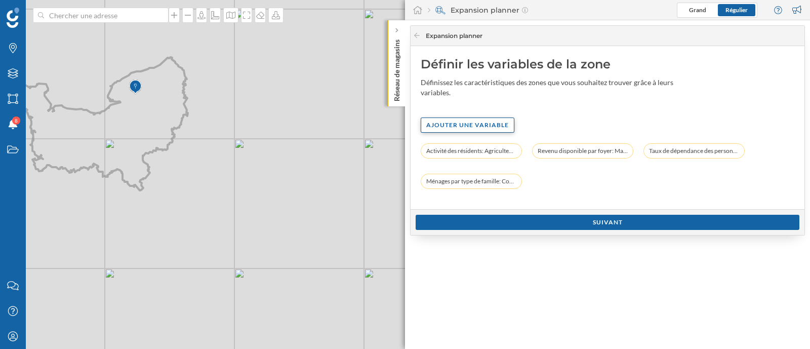
click at [488, 121] on div "Ajouter une variable" at bounding box center [468, 124] width 94 height 15
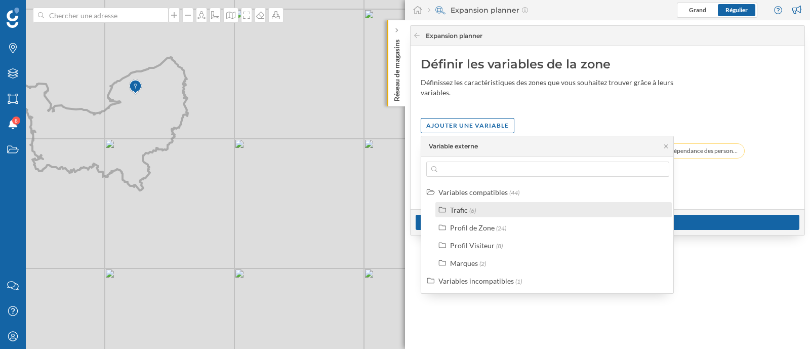
click at [455, 207] on div "Trafic" at bounding box center [459, 210] width 18 height 9
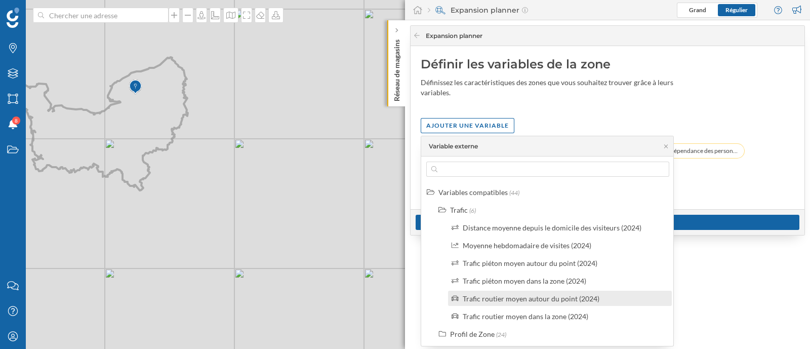
click at [502, 299] on div "Trafic routier moyen autour du point (2024)" at bounding box center [531, 298] width 137 height 9
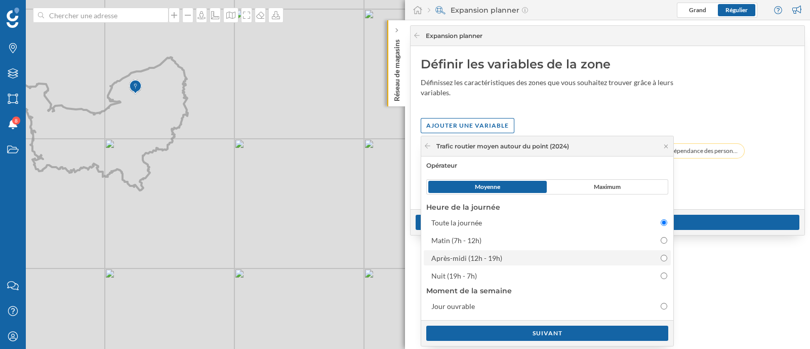
click at [454, 261] on div "Après-midi (12h - 19h)" at bounding box center [466, 258] width 71 height 9
click at [661, 261] on input "Après-midi (12h - 19h)" at bounding box center [664, 258] width 7 height 7
radio input "false"
radio input "true"
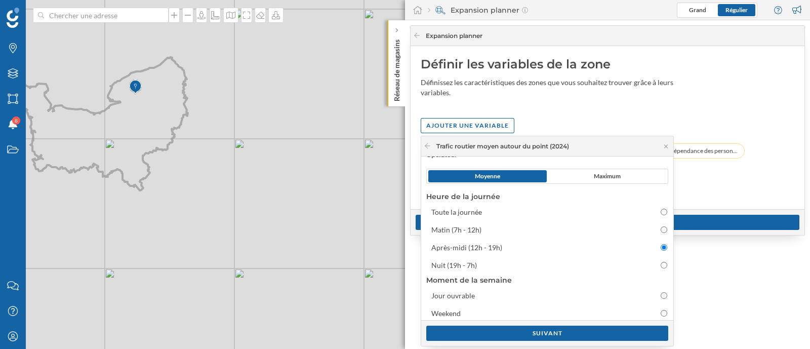
scroll to position [13, 0]
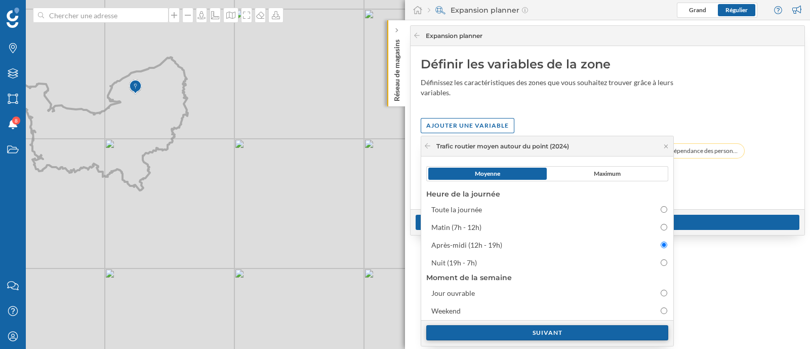
click at [535, 330] on div "Suivant" at bounding box center [547, 332] width 242 height 15
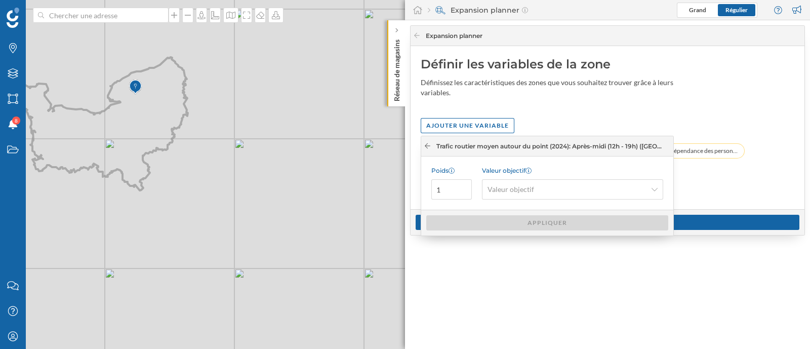
click at [427, 143] on icon at bounding box center [428, 146] width 8 height 6
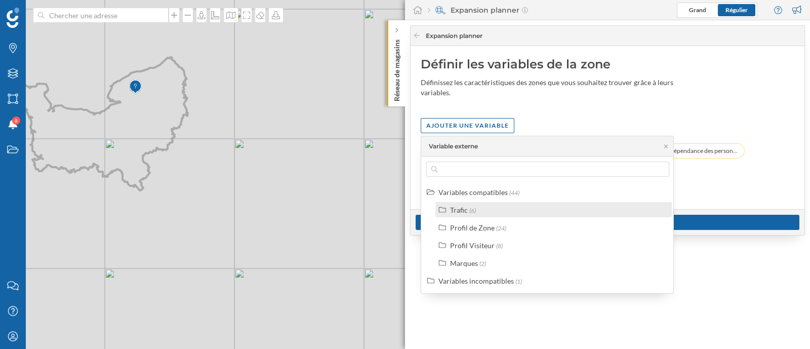
click at [483, 209] on div "Trafic (6)" at bounding box center [558, 210] width 216 height 11
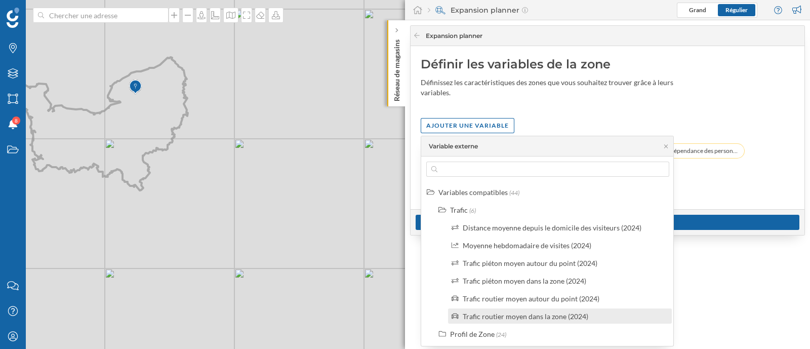
click at [543, 315] on div "Trafic routier moyen dans la zone (2024)" at bounding box center [526, 316] width 126 height 9
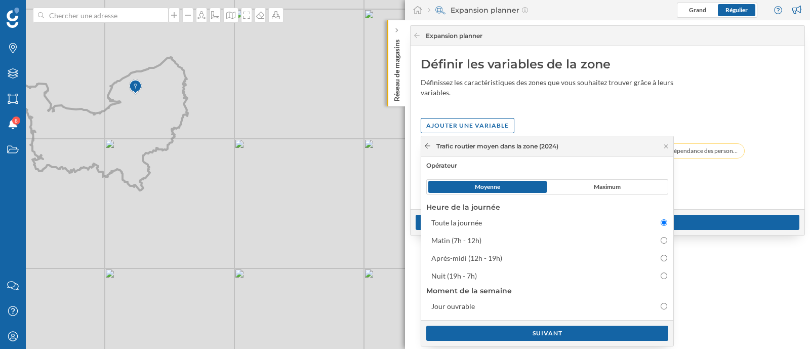
click at [424, 147] on icon at bounding box center [428, 146] width 8 height 6
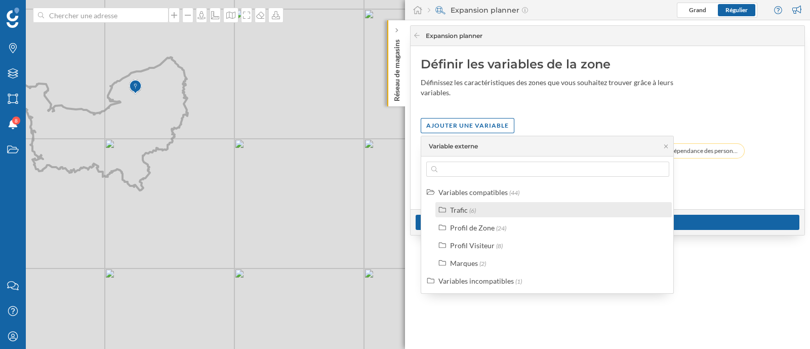
click at [495, 207] on div "Trafic (6)" at bounding box center [558, 210] width 216 height 11
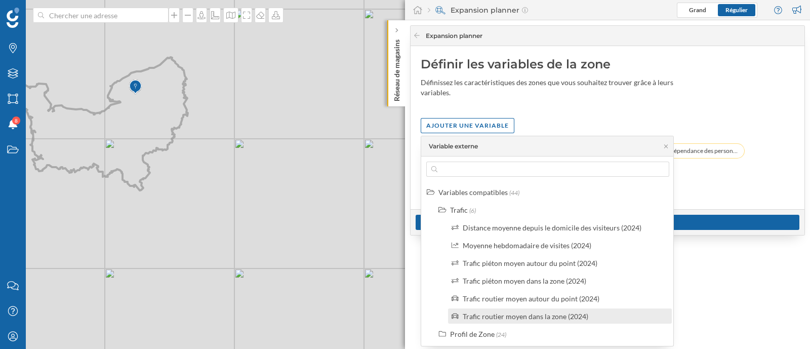
click at [502, 318] on div "Trafic routier moyen dans la zone (2024)" at bounding box center [526, 316] width 126 height 9
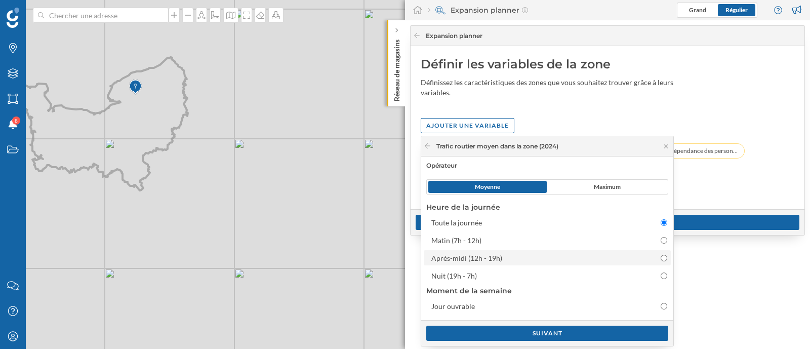
click at [473, 262] on div "Après-midi (12h - 19h)" at bounding box center [466, 258] width 71 height 9
click at [661, 261] on input "Après-midi (12h - 19h)" at bounding box center [664, 258] width 7 height 7
radio input "false"
radio input "true"
click at [572, 335] on div "Suivant" at bounding box center [547, 332] width 242 height 15
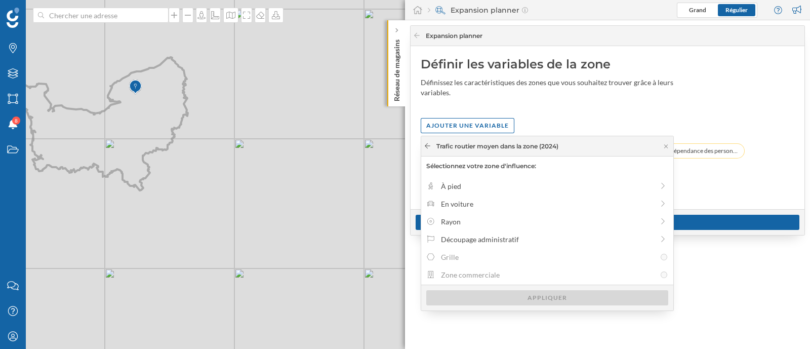
click at [425, 143] on icon at bounding box center [428, 146] width 8 height 6
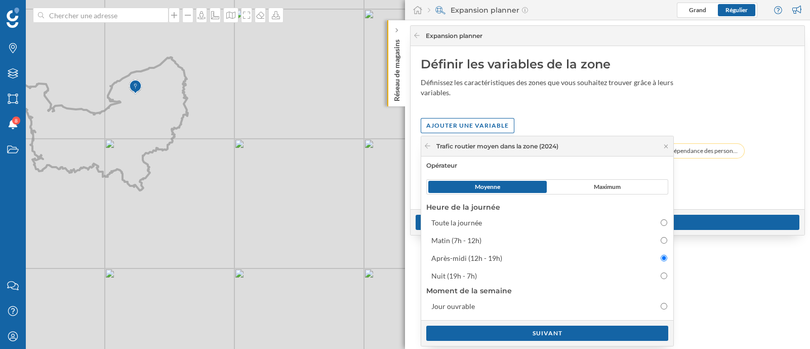
click at [425, 143] on icon at bounding box center [428, 146] width 8 height 6
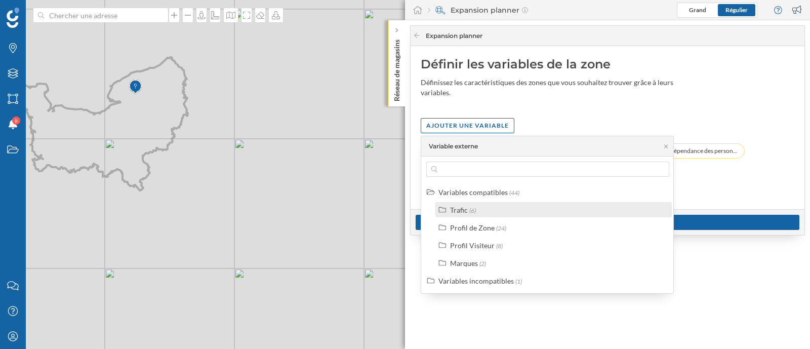
click at [476, 216] on div "Trafic (6)" at bounding box center [553, 209] width 236 height 15
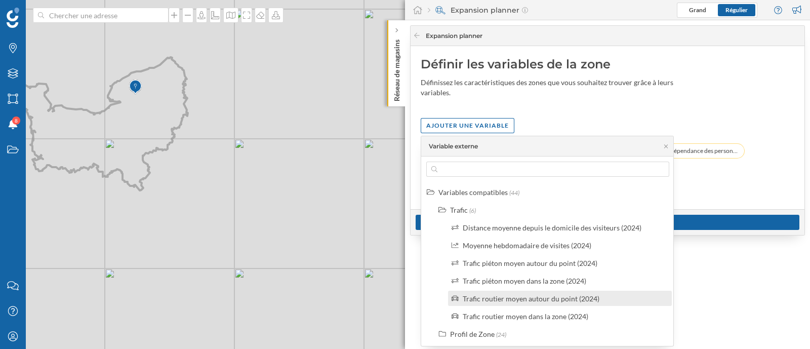
click at [581, 302] on div "Trafic routier moyen autour du point (2024)" at bounding box center [531, 298] width 137 height 9
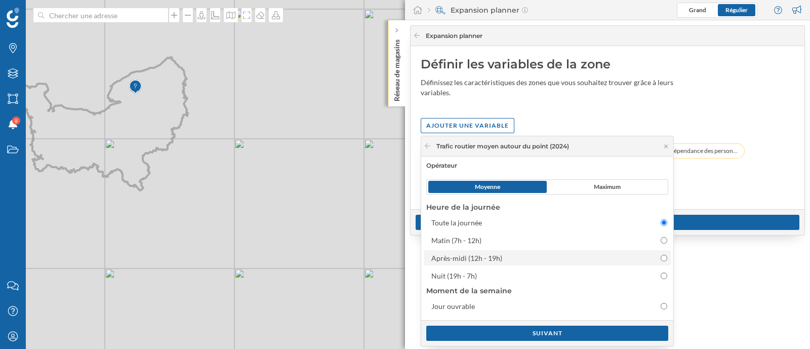
click at [489, 261] on div "Après-midi (12h - 19h)" at bounding box center [466, 258] width 71 height 9
click at [661, 261] on input "Après-midi (12h - 19h)" at bounding box center [664, 258] width 7 height 7
radio input "false"
radio input "true"
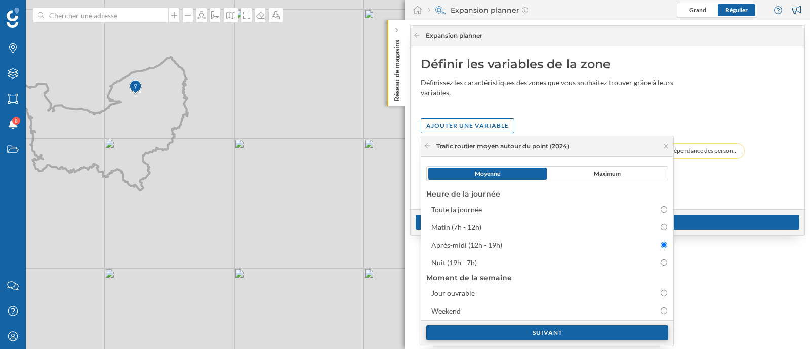
click at [524, 333] on div "Suivant" at bounding box center [547, 332] width 242 height 15
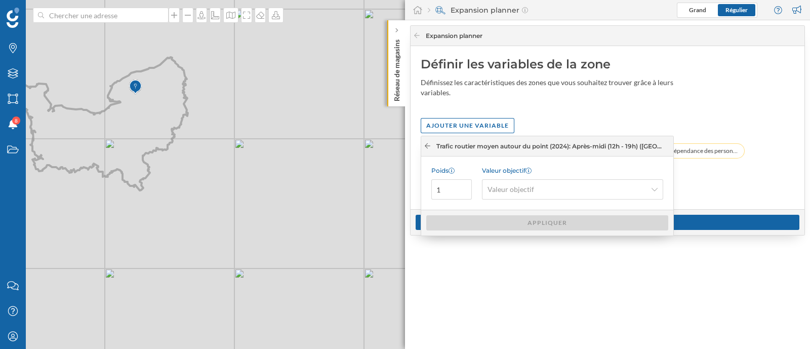
click at [429, 145] on icon at bounding box center [428, 146] width 8 height 6
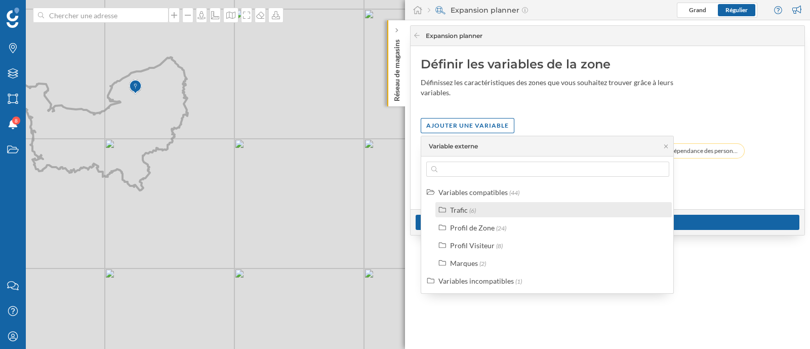
click at [475, 212] on span "(6)" at bounding box center [472, 211] width 7 height 8
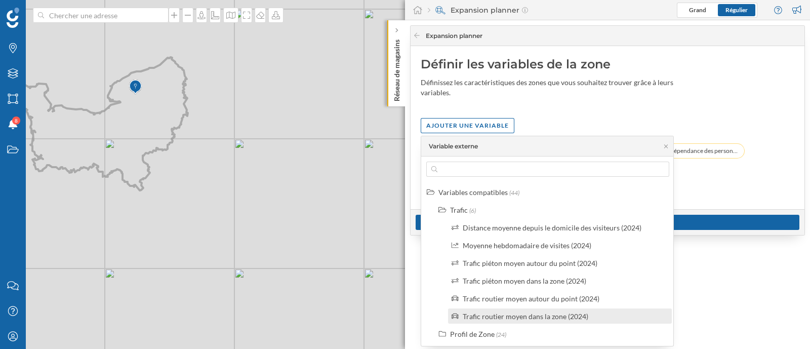
click at [527, 315] on div "Trafic routier moyen dans la zone (2024)" at bounding box center [526, 316] width 126 height 9
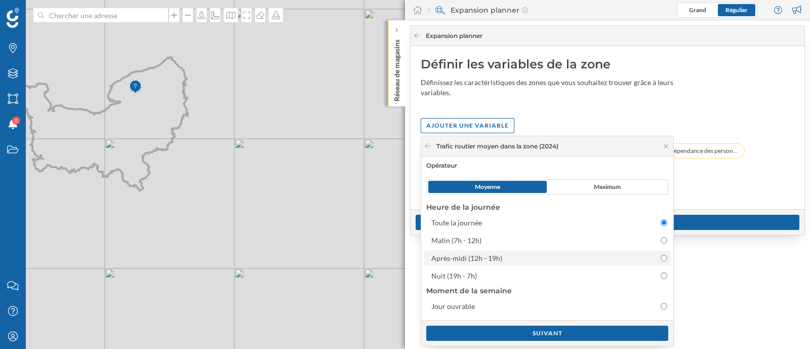
click at [480, 257] on div "Après-midi (12h - 19h)" at bounding box center [466, 258] width 71 height 9
click at [661, 257] on input "Après-midi (12h - 19h)" at bounding box center [664, 258] width 7 height 7
radio input "false"
radio input "true"
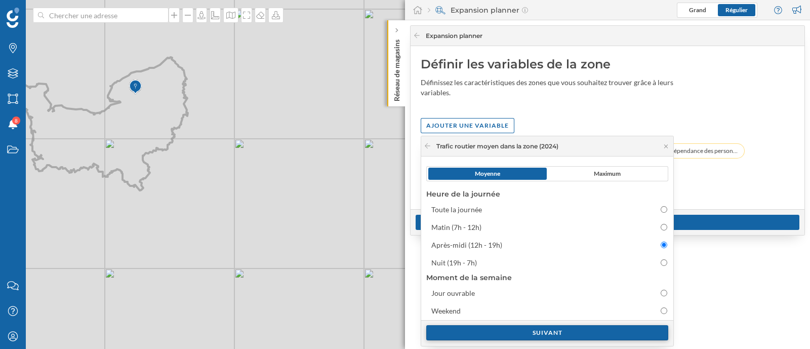
click at [514, 332] on div "Suivant" at bounding box center [547, 332] width 242 height 15
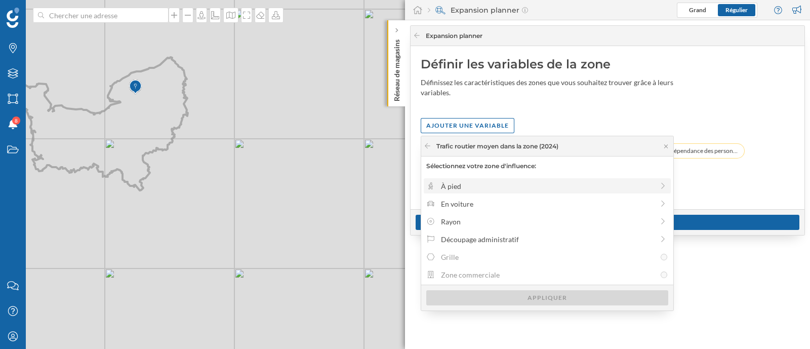
click at [472, 186] on div "À pied" at bounding box center [547, 186] width 213 height 11
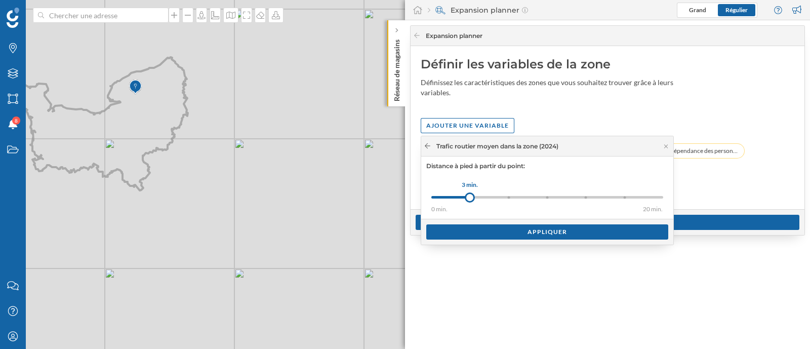
click at [427, 142] on div at bounding box center [428, 146] width 8 height 9
click at [427, 145] on icon at bounding box center [428, 145] width 6 height 5
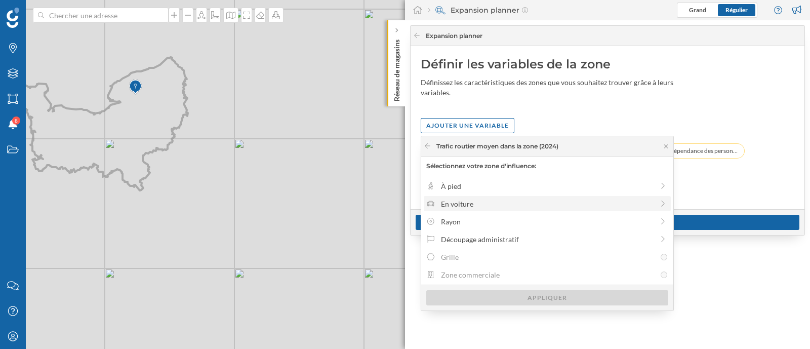
click at [474, 201] on div "En voiture" at bounding box center [547, 203] width 213 height 11
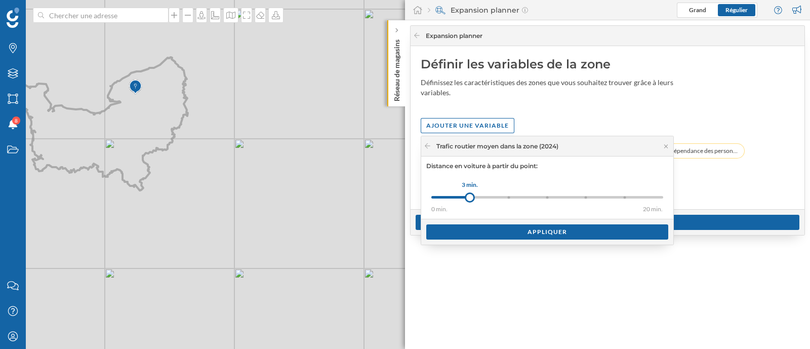
click at [470, 191] on div "0 min. 3 min. 5 min. 7 min. 10 min. 15 min. 20 min. 3 min." at bounding box center [547, 197] width 232 height 13
drag, startPoint x: 472, startPoint y: 198, endPoint x: 583, endPoint y: 201, distance: 110.9
click at [583, 201] on div at bounding box center [580, 197] width 10 height 10
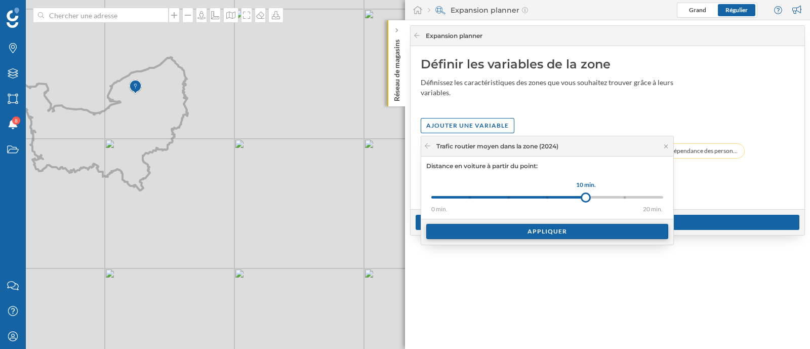
click at [562, 231] on div "Appliquer" at bounding box center [547, 231] width 242 height 15
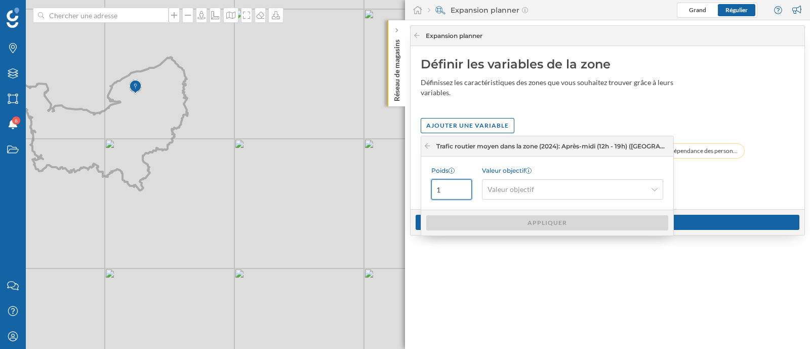
click at [453, 194] on input "1" at bounding box center [451, 189] width 40 height 20
type input "0.11"
click at [571, 189] on span "Valeur objectif" at bounding box center [567, 189] width 159 height 10
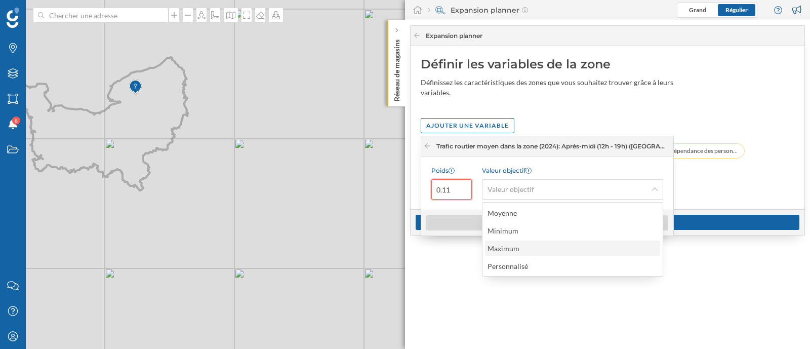
click at [534, 248] on div "Maximum" at bounding box center [572, 248] width 169 height 11
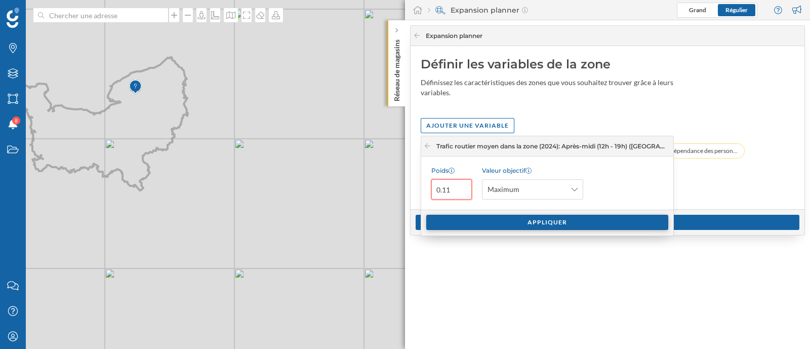
click at [518, 226] on div "Appliquer" at bounding box center [547, 222] width 242 height 15
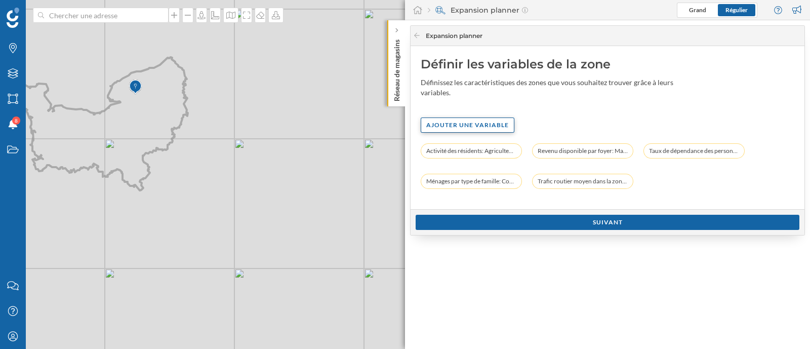
click at [472, 125] on div "Ajouter une variable" at bounding box center [468, 124] width 94 height 15
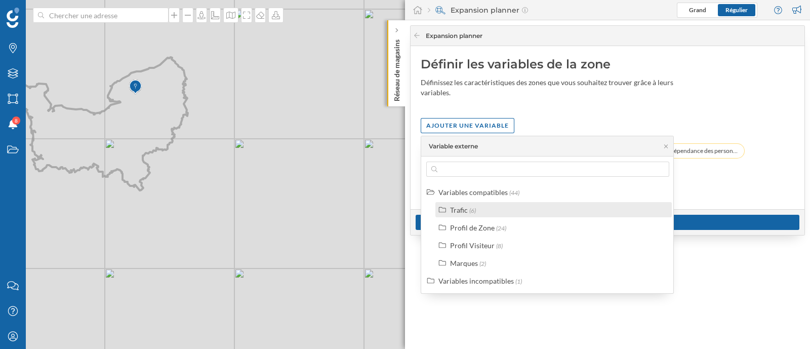
click at [462, 212] on div "Trafic" at bounding box center [459, 210] width 18 height 9
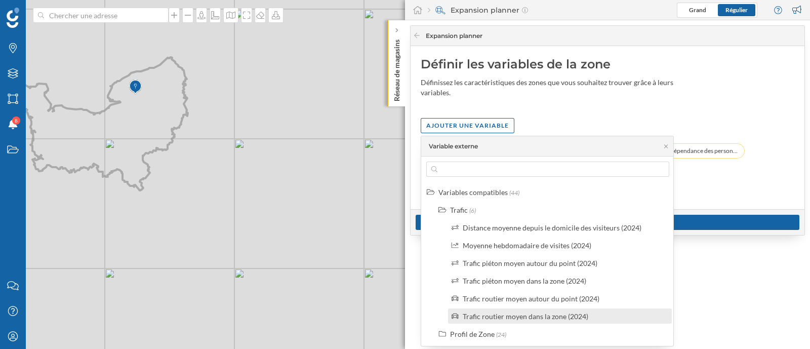
click at [511, 314] on div "Trafic routier moyen dans la zone (2024)" at bounding box center [526, 316] width 126 height 9
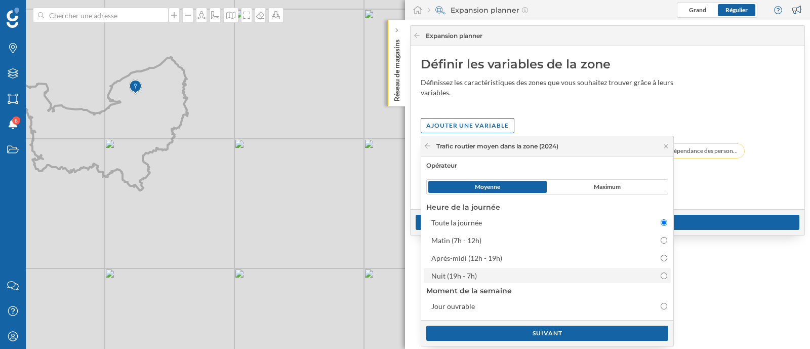
click at [480, 276] on div "Nuit (19h - 7h)" at bounding box center [538, 275] width 214 height 11
click at [661, 276] on input "Nuit (19h - 7h)" at bounding box center [664, 275] width 7 height 7
radio input "false"
radio input "true"
click at [480, 276] on div "Nuit (19h - 7h)" at bounding box center [538, 275] width 214 height 11
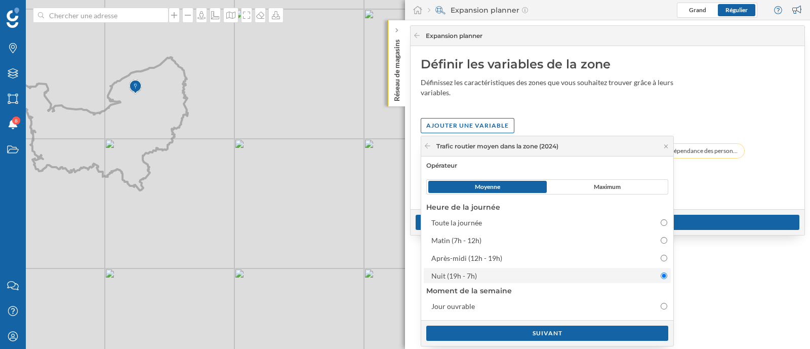
click at [661, 276] on input "Nuit (19h - 7h)" at bounding box center [664, 275] width 7 height 7
click at [664, 146] on icon at bounding box center [666, 146] width 8 height 6
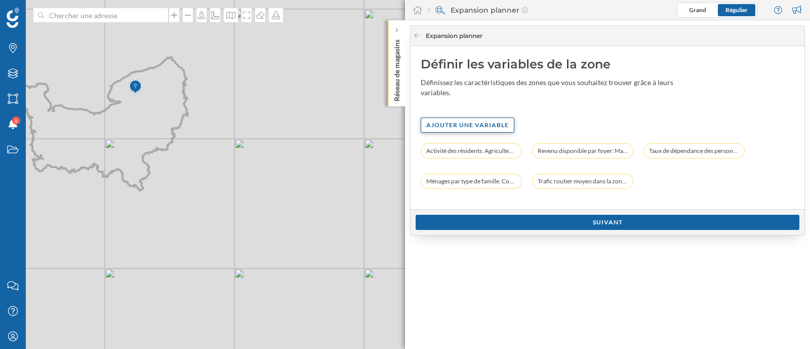
click at [482, 128] on div "Ajouter une variable" at bounding box center [468, 124] width 94 height 15
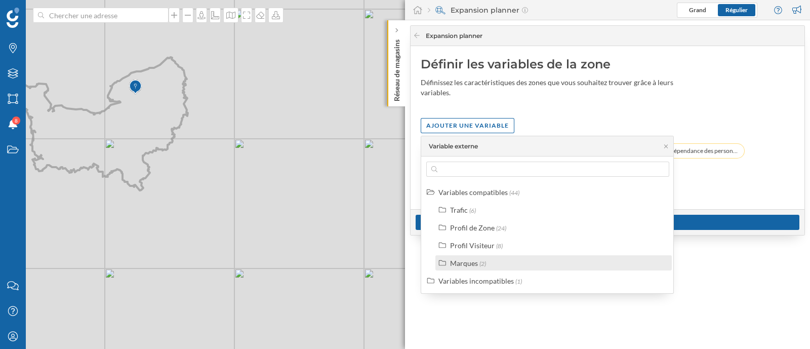
click at [470, 260] on div "Marques" at bounding box center [464, 263] width 28 height 9
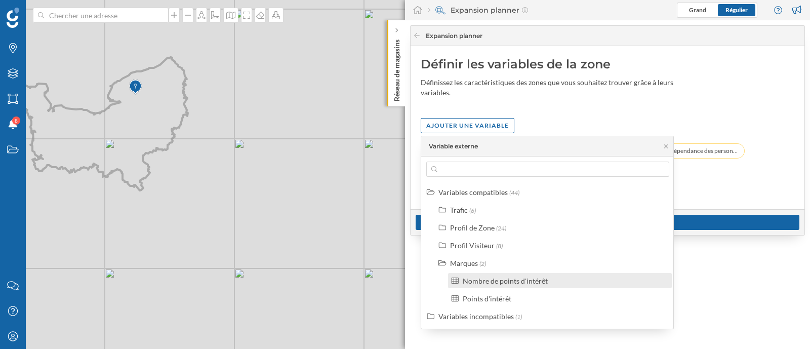
click at [489, 283] on div "Nombre de points d'intérêt" at bounding box center [505, 280] width 85 height 9
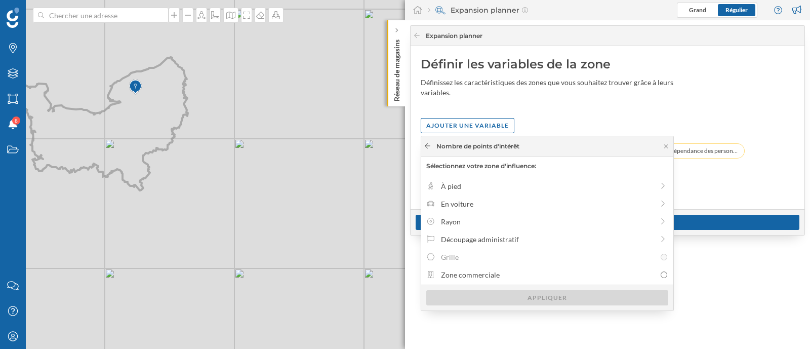
click at [426, 144] on icon at bounding box center [428, 145] width 6 height 5
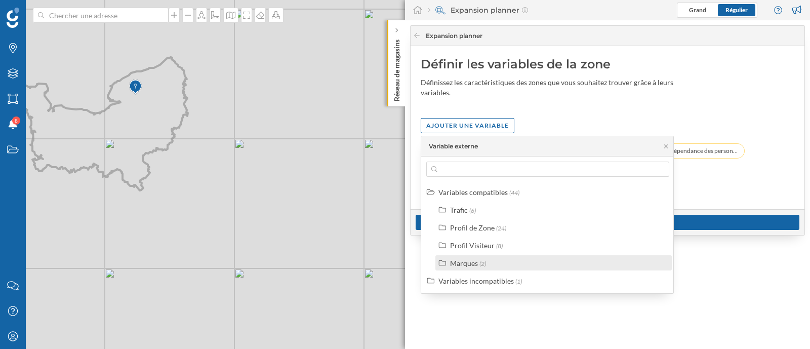
click at [469, 258] on label "Marques (2)" at bounding box center [468, 263] width 36 height 11
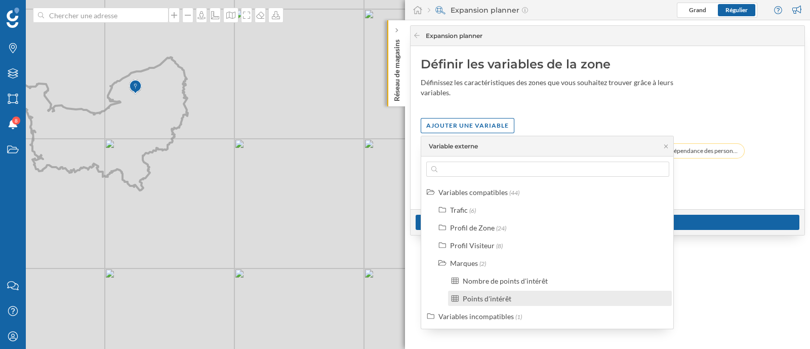
click at [496, 295] on div "Points d'intérêt" at bounding box center [487, 298] width 49 height 9
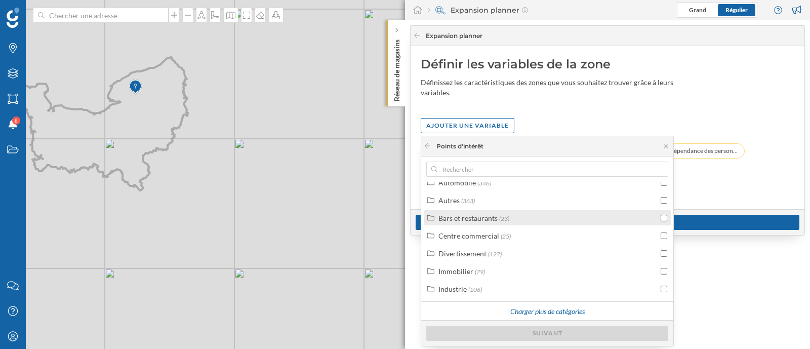
scroll to position [64, 0]
click at [662, 214] on input "checkbox" at bounding box center [664, 217] width 7 height 7
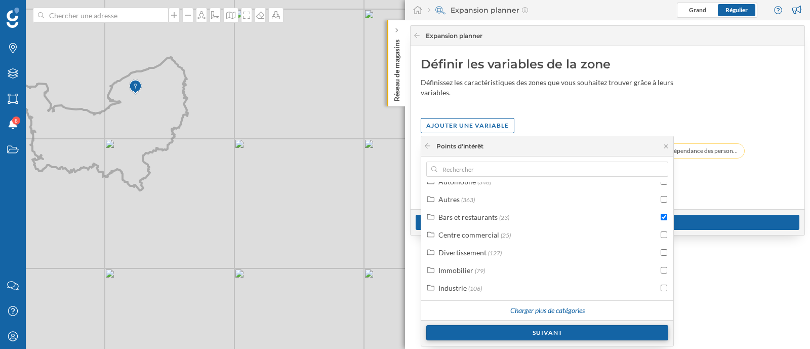
click at [543, 334] on div "Suivant" at bounding box center [547, 332] width 242 height 15
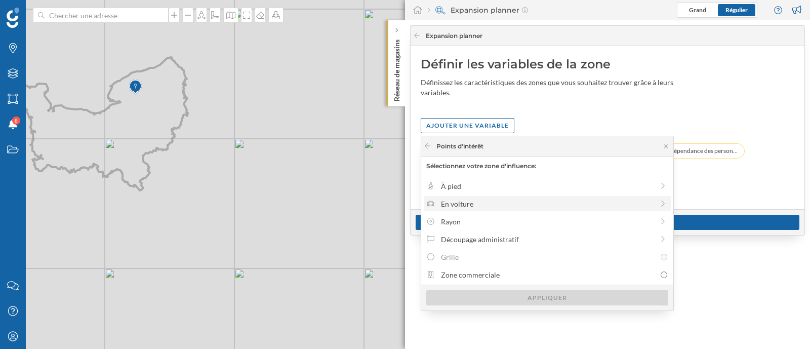
click at [493, 202] on div "En voiture" at bounding box center [547, 203] width 213 height 11
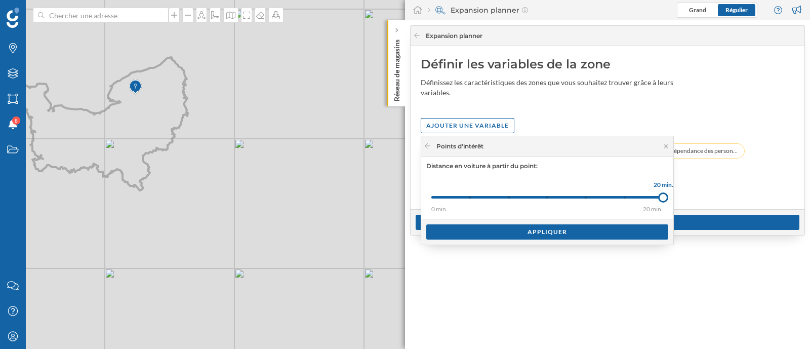
drag, startPoint x: 467, startPoint y: 195, endPoint x: 672, endPoint y: 207, distance: 205.4
click at [674, 207] on body "Marques Filtres Zones Notifications 8 Travail Nous contacter Centre d'aide Mon …" at bounding box center [405, 174] width 810 height 349
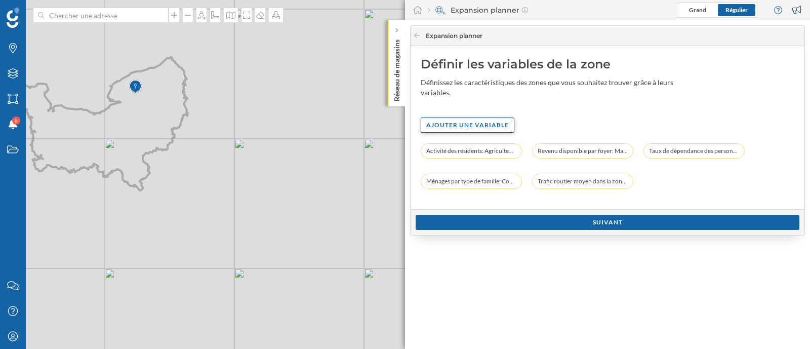
click at [461, 121] on div "Ajouter une variable" at bounding box center [468, 124] width 94 height 15
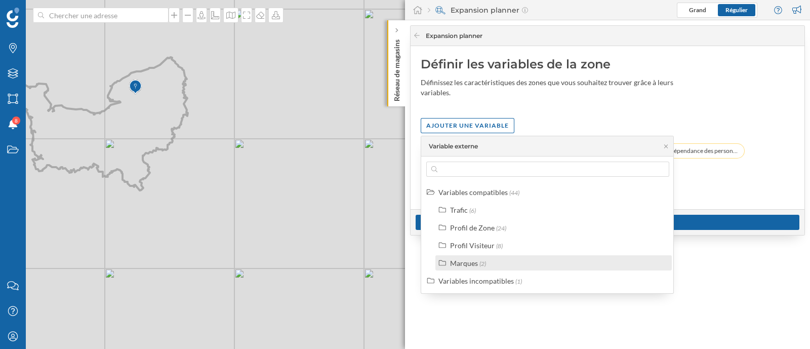
click at [486, 262] on div "Marques (2)" at bounding box center [558, 263] width 216 height 11
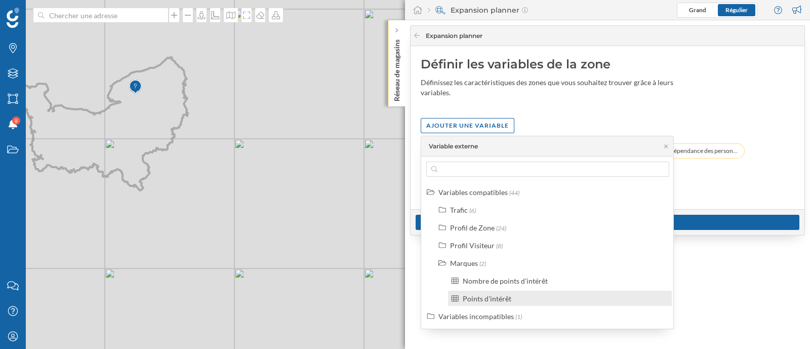
click at [485, 294] on div "Points d'intérêt" at bounding box center [487, 298] width 49 height 9
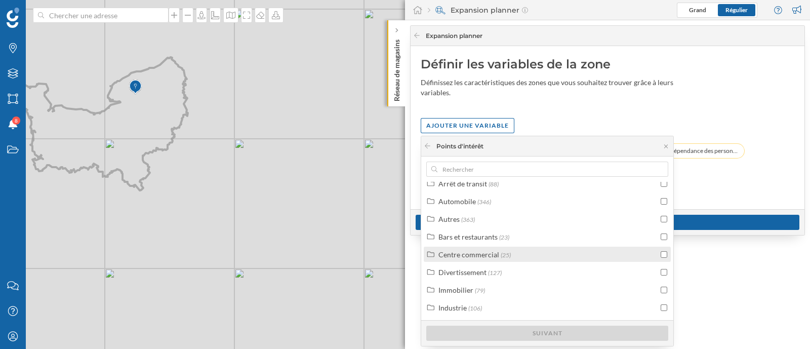
scroll to position [63, 0]
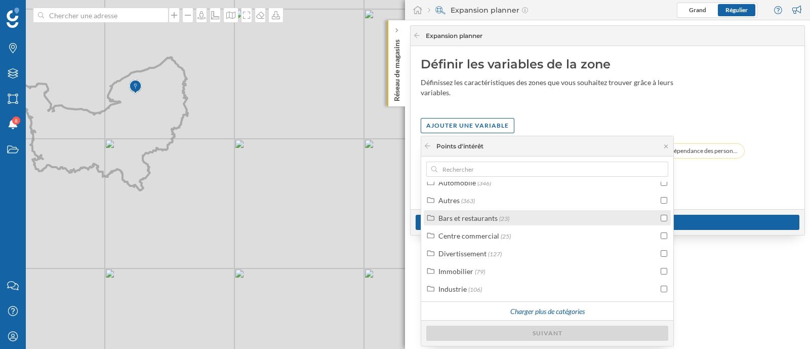
click at [559, 223] on div "Bars et restaurants (23)" at bounding box center [547, 217] width 247 height 15
click at [662, 217] on input "checkbox" at bounding box center [664, 218] width 7 height 7
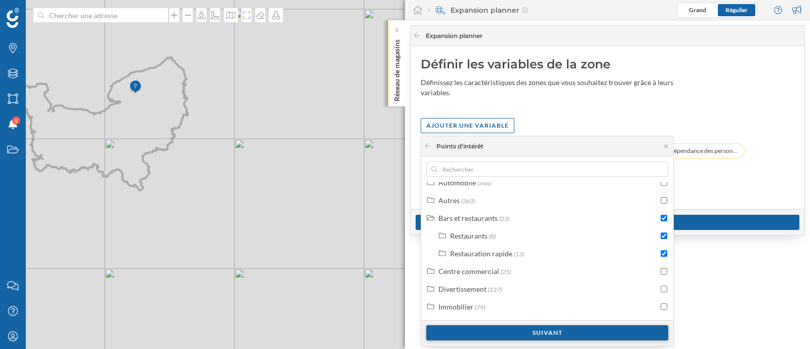
click at [595, 330] on div "Suivant" at bounding box center [547, 332] width 242 height 15
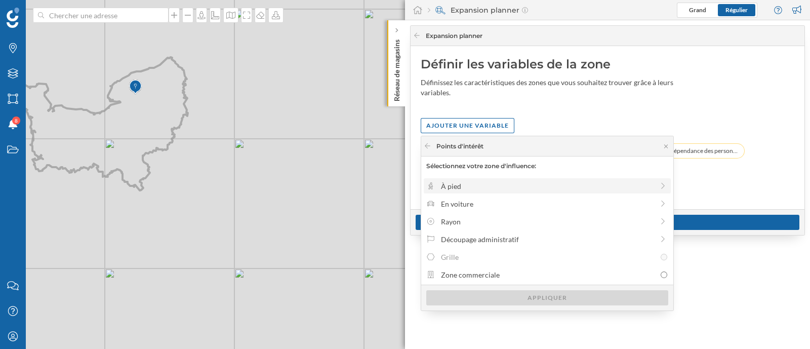
click at [503, 184] on div "À pied" at bounding box center [547, 186] width 213 height 11
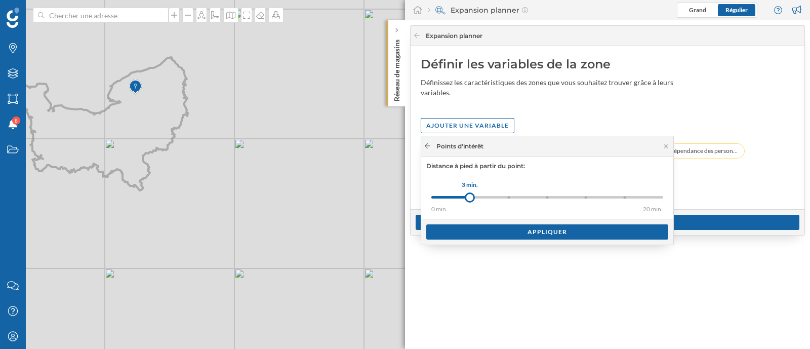
click at [425, 146] on icon at bounding box center [428, 146] width 8 height 6
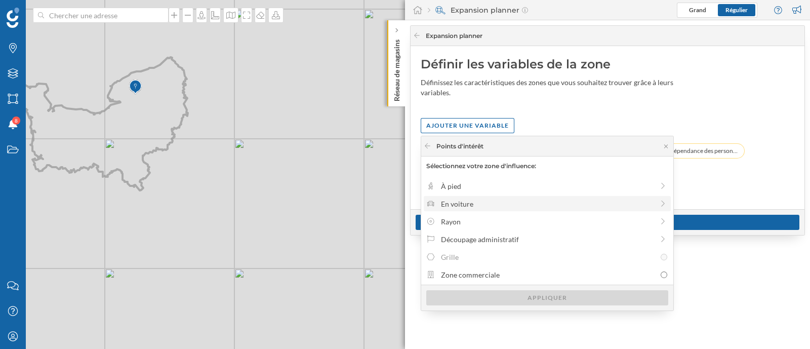
click at [465, 202] on div "En voiture" at bounding box center [547, 203] width 213 height 11
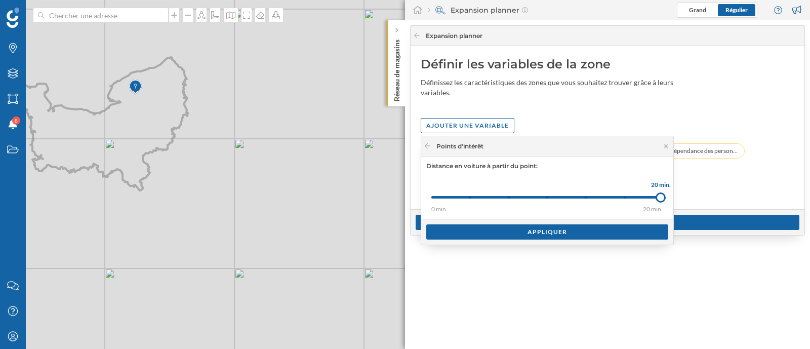
drag, startPoint x: 471, startPoint y: 195, endPoint x: 661, endPoint y: 196, distance: 189.8
click at [661, 196] on div at bounding box center [661, 197] width 10 height 10
click at [556, 227] on div "Appliquer" at bounding box center [547, 231] width 242 height 15
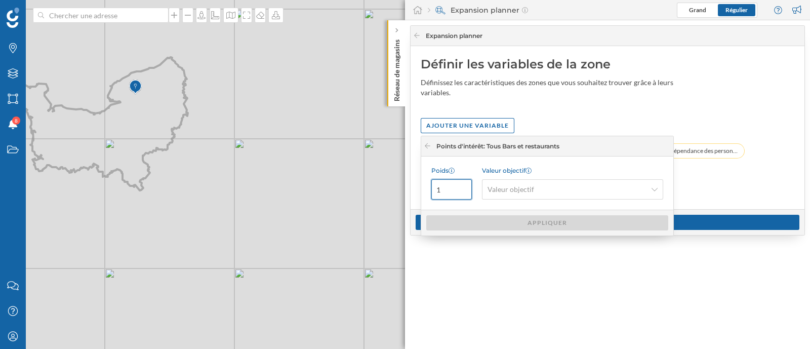
click at [453, 193] on input "1" at bounding box center [451, 189] width 40 height 20
click at [531, 186] on span "Valeur objectif" at bounding box center [511, 189] width 47 height 10
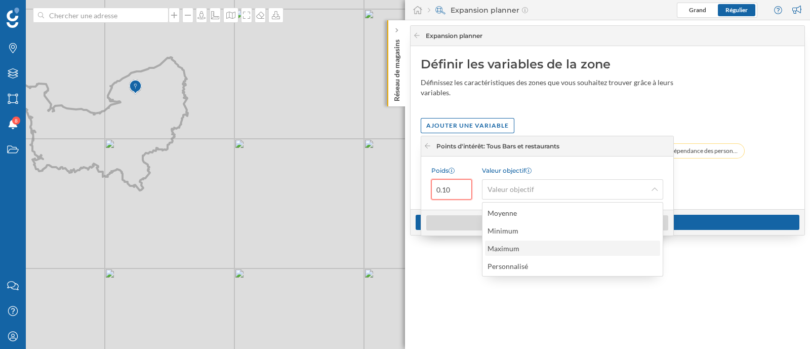
click at [520, 253] on div "Maximum" at bounding box center [506, 248] width 37 height 11
type input "0.1"
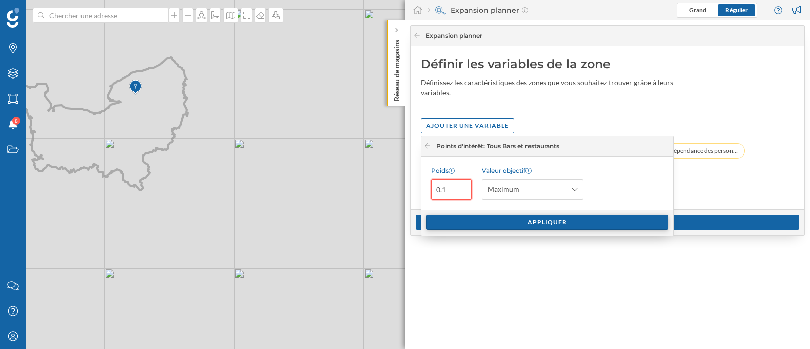
click at [517, 223] on div "Appliquer" at bounding box center [547, 222] width 242 height 15
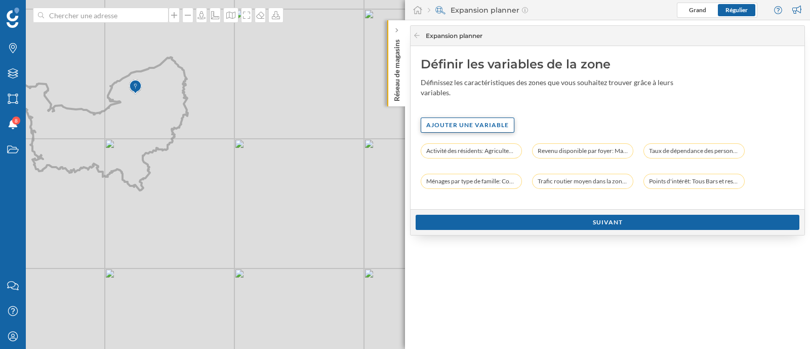
click at [467, 125] on div "Ajouter une variable" at bounding box center [468, 124] width 94 height 15
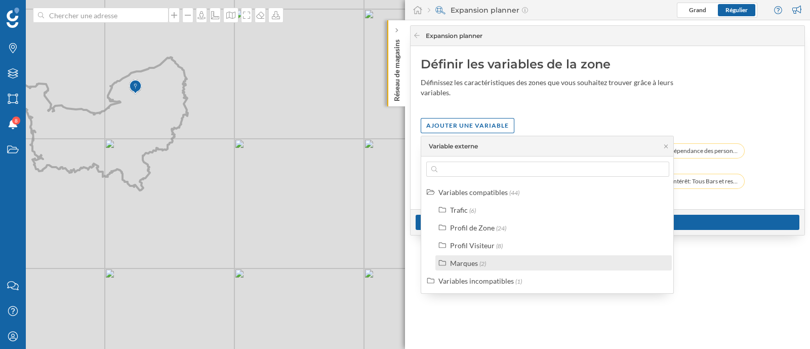
click at [470, 269] on div "Marques (2)" at bounding box center [553, 262] width 236 height 15
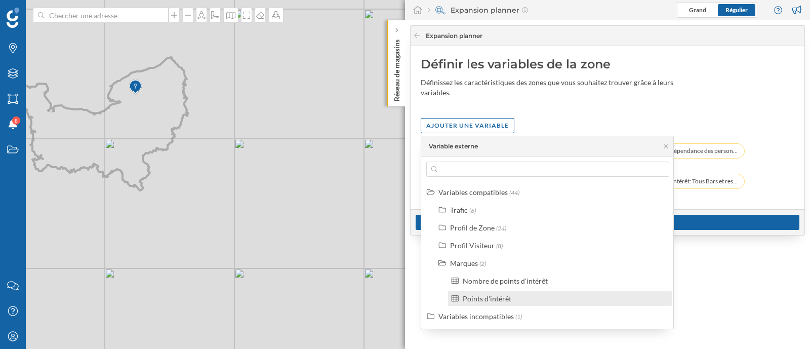
click at [472, 302] on label "Points d'intérêt" at bounding box center [487, 298] width 49 height 11
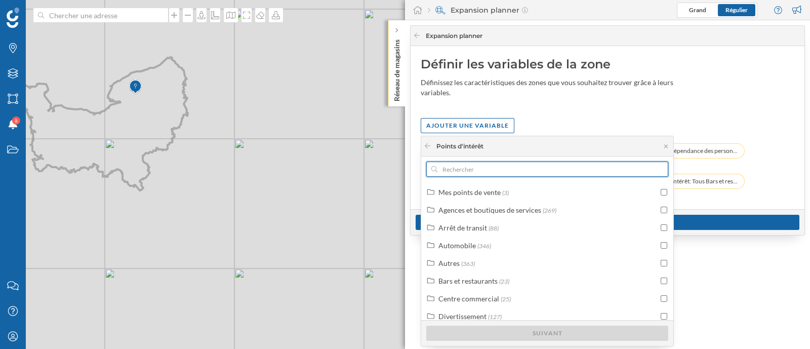
click at [511, 173] on input "text" at bounding box center [547, 168] width 220 height 15
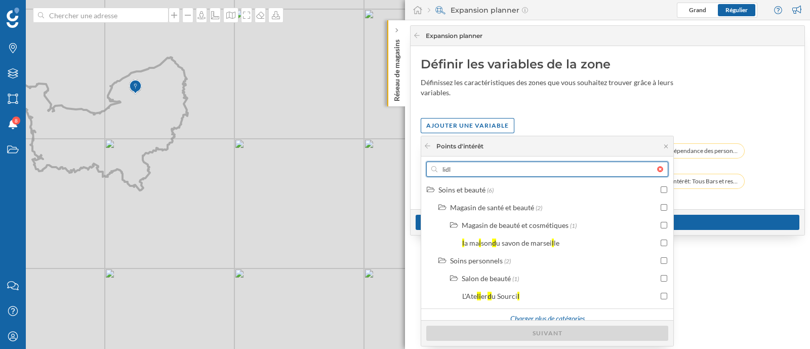
scroll to position [1238, 0]
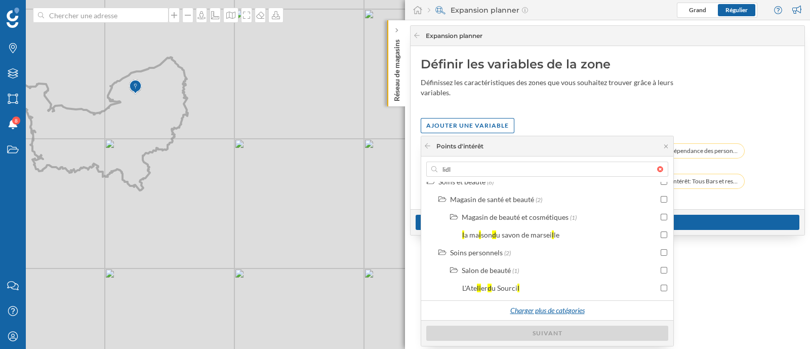
click at [555, 306] on div "Charger plus de catégories" at bounding box center [547, 310] width 87 height 15
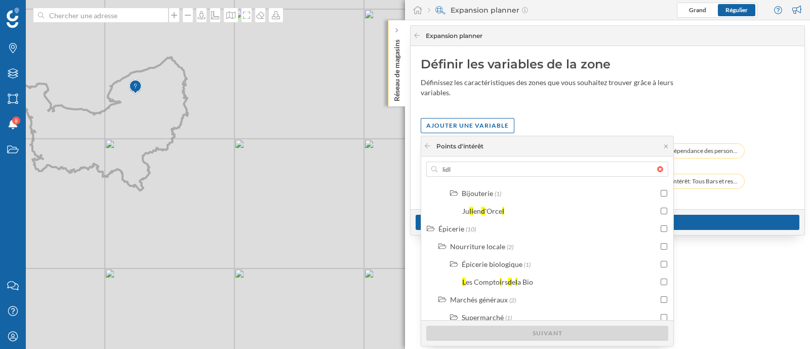
scroll to position [1484, 0]
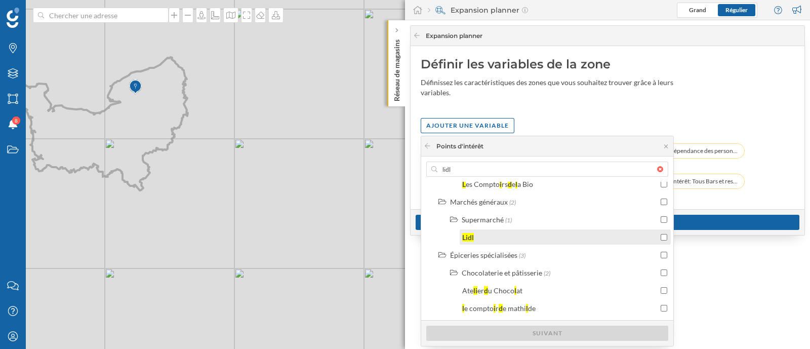
click at [665, 235] on div "Lidl" at bounding box center [565, 236] width 211 height 15
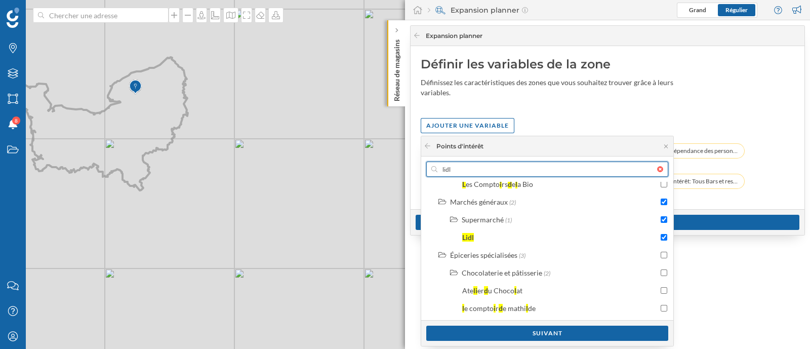
click at [505, 166] on input "lidl" at bounding box center [547, 168] width 220 height 15
type input "int"
checkbox input "false"
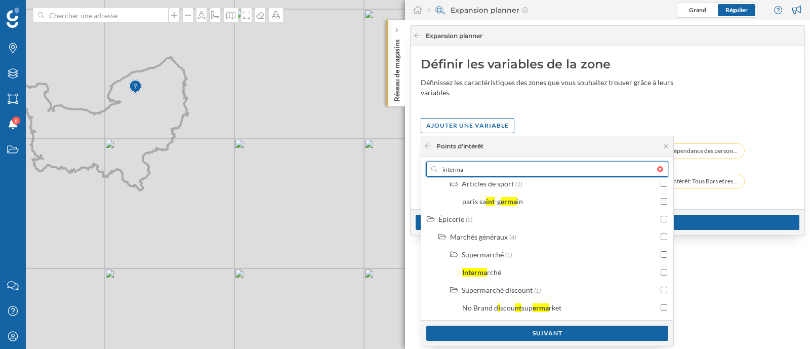
scroll to position [150, 0]
type input "interma"
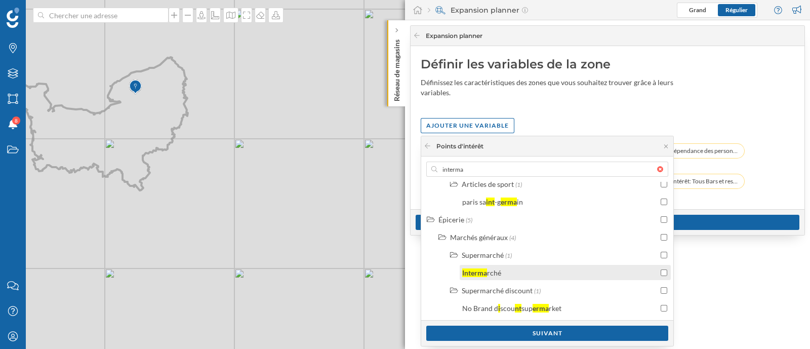
click at [663, 269] on input "checkbox" at bounding box center [664, 272] width 7 height 7
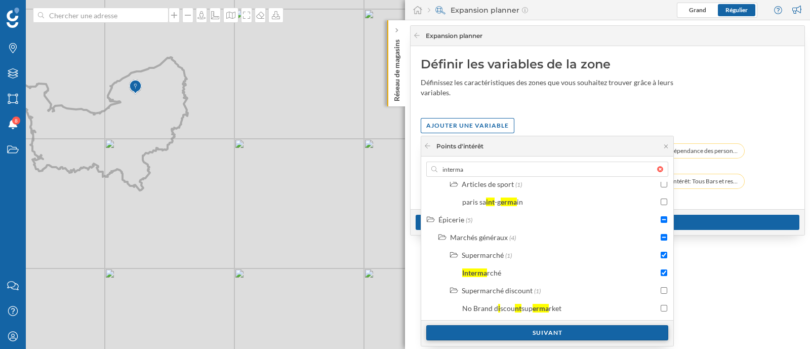
click at [547, 332] on div "Suivant" at bounding box center [547, 332] width 242 height 15
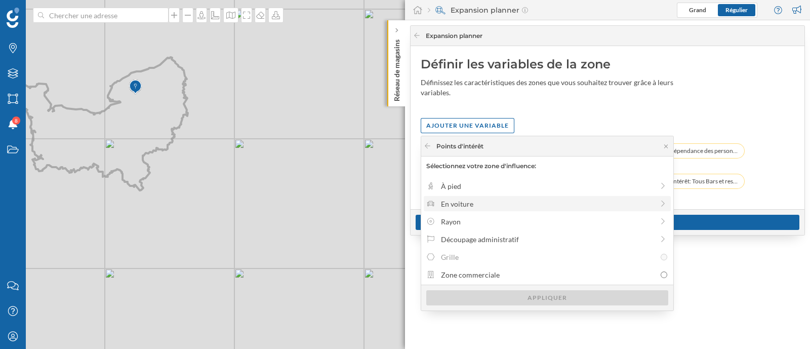
click at [491, 204] on div "En voiture" at bounding box center [547, 203] width 213 height 11
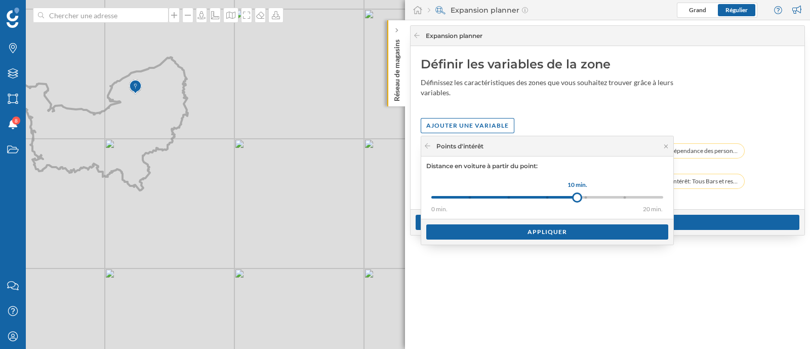
drag, startPoint x: 496, startPoint y: 193, endPoint x: 592, endPoint y: 194, distance: 96.2
click at [582, 194] on div at bounding box center [577, 197] width 10 height 10
click at [575, 233] on div "Appliquer" at bounding box center [547, 231] width 242 height 15
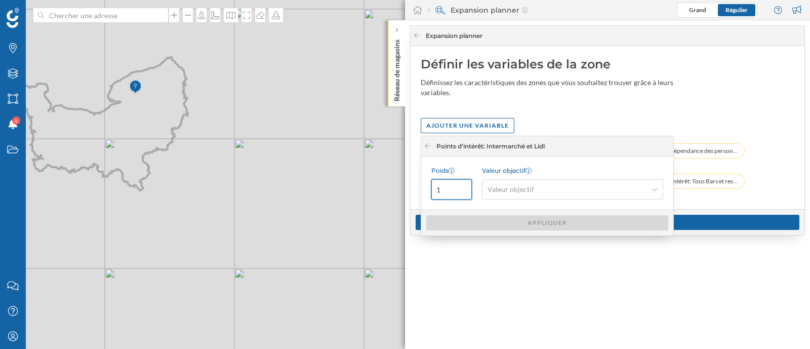
click at [451, 187] on input "1" at bounding box center [451, 189] width 40 height 20
type input "0.02"
click at [539, 190] on span "Valeur objectif" at bounding box center [567, 189] width 159 height 10
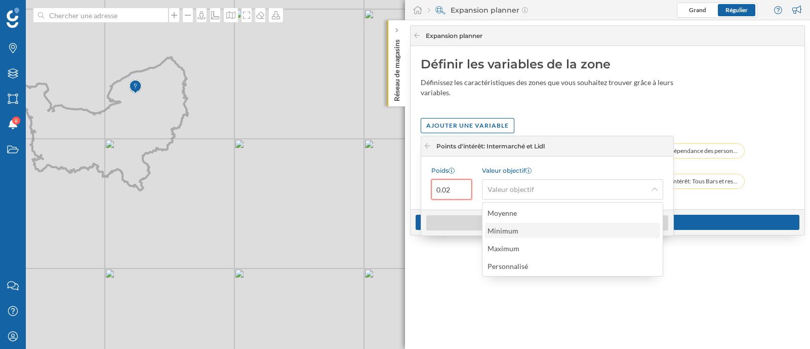
click at [538, 230] on div "Minimum" at bounding box center [572, 230] width 169 height 11
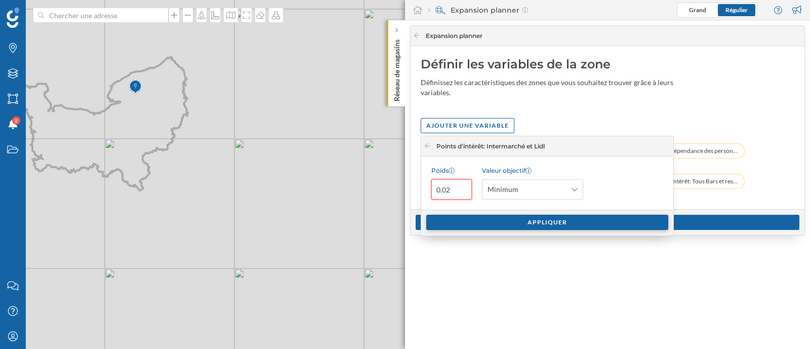
click at [530, 224] on div "Appliquer" at bounding box center [547, 222] width 242 height 15
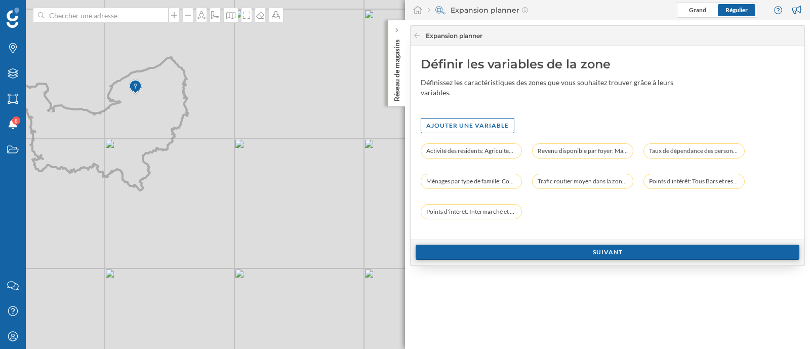
click at [543, 252] on div "Suivant" at bounding box center [608, 252] width 384 height 15
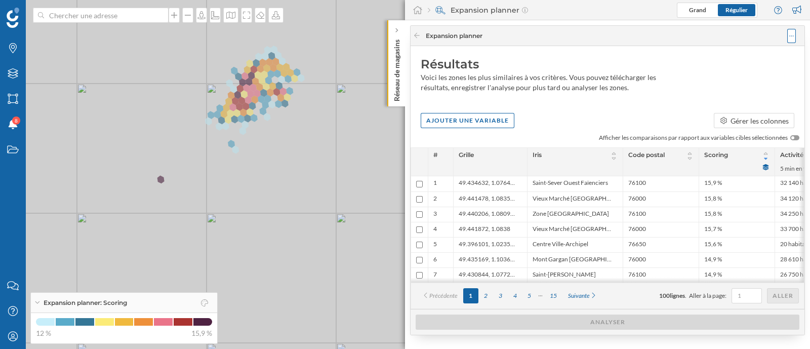
click at [794, 33] on div at bounding box center [791, 36] width 9 height 14
click at [576, 54] on div "Résultats Voici les zones les plus similaires à vos critères. Vous pouvez téléc…" at bounding box center [608, 77] width 394 height 62
click at [421, 36] on div "Expansion planner" at bounding box center [604, 36] width 383 height 14
click at [418, 34] on icon at bounding box center [417, 35] width 8 height 6
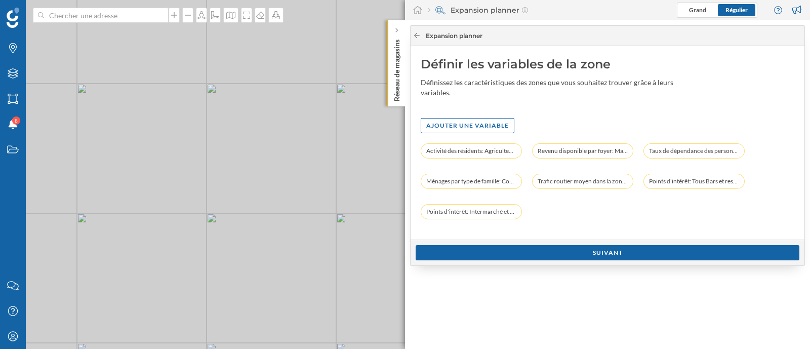
click at [418, 34] on icon at bounding box center [417, 35] width 8 height 6
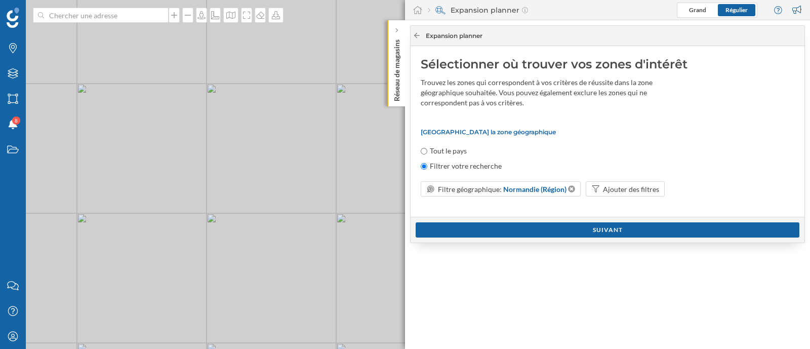
click at [418, 34] on icon at bounding box center [417, 35] width 8 height 6
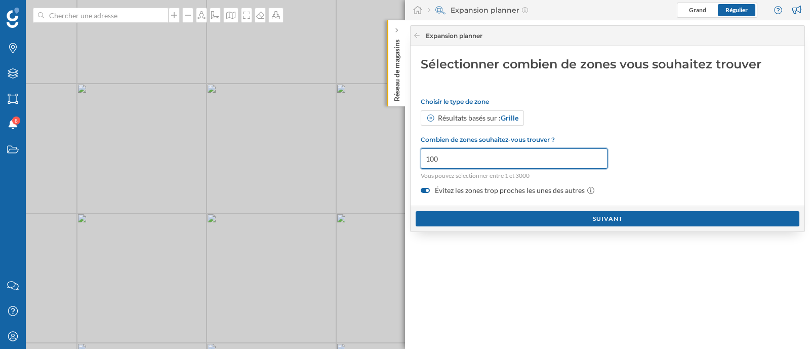
click at [452, 159] on input "100" at bounding box center [514, 158] width 187 height 20
type input "1000"
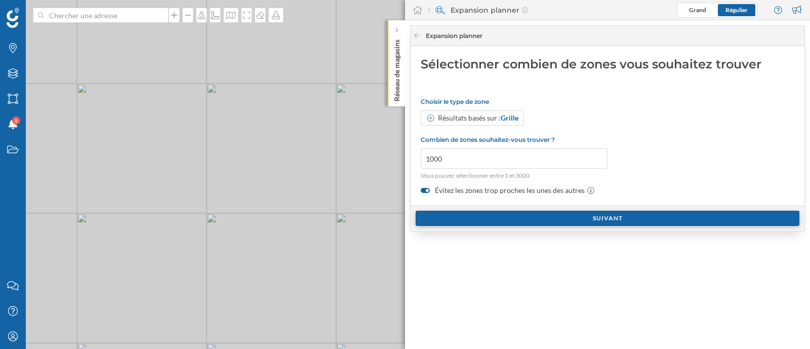
click at [581, 220] on div "Suivant" at bounding box center [608, 218] width 384 height 15
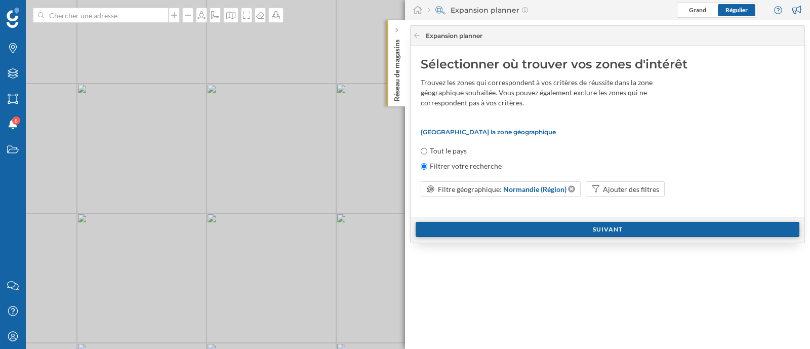
click at [583, 228] on div "Suivant" at bounding box center [608, 229] width 384 height 15
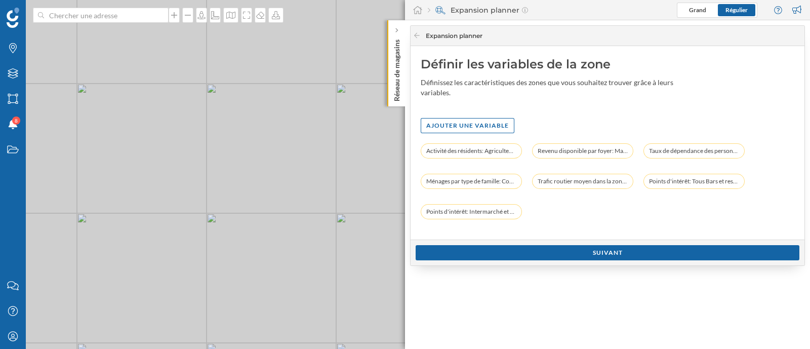
click at [587, 244] on div "Suivant" at bounding box center [608, 252] width 394 height 26
click at [588, 254] on div "Suivant" at bounding box center [608, 252] width 384 height 15
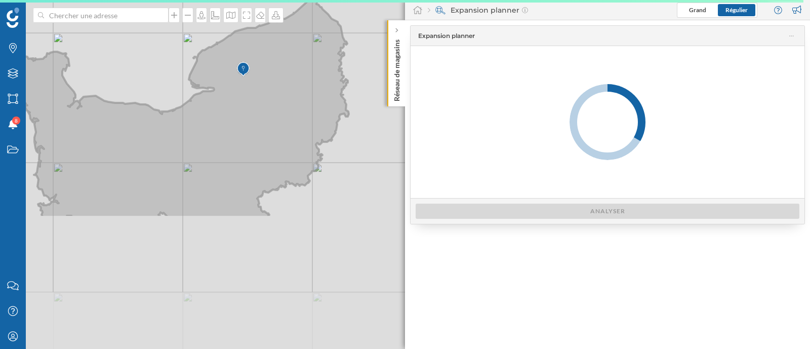
drag, startPoint x: 212, startPoint y: 320, endPoint x: 286, endPoint y: 151, distance: 184.1
click at [286, 151] on icon at bounding box center [176, 108] width 345 height 218
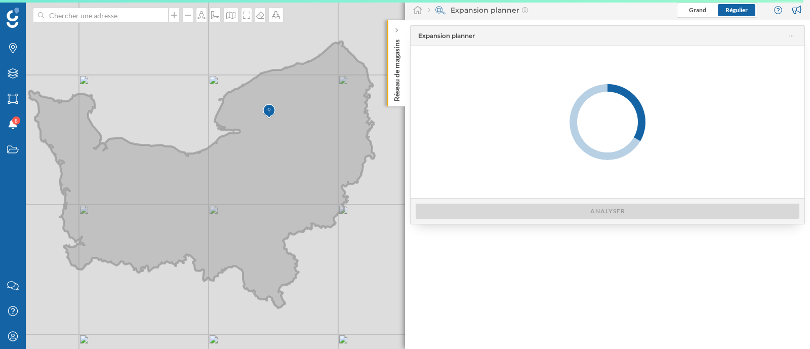
drag, startPoint x: 233, startPoint y: 121, endPoint x: 262, endPoint y: 172, distance: 58.3
click at [262, 172] on icon at bounding box center [201, 175] width 345 height 266
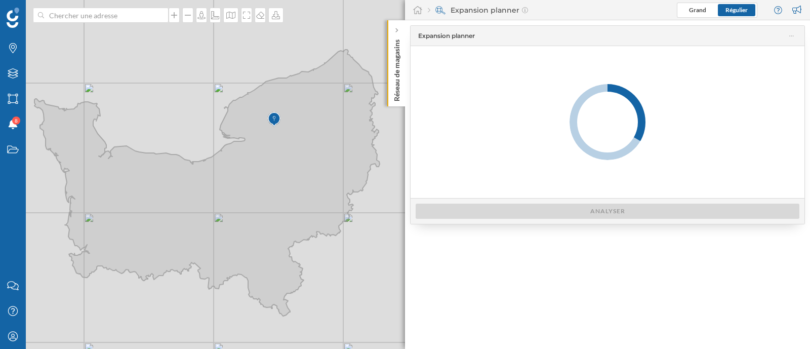
click at [582, 145] on circle at bounding box center [608, 122] width 76 height 76
click at [593, 145] on icon at bounding box center [627, 130] width 69 height 68
click at [444, 41] on div "Expansion planner" at bounding box center [607, 36] width 378 height 14
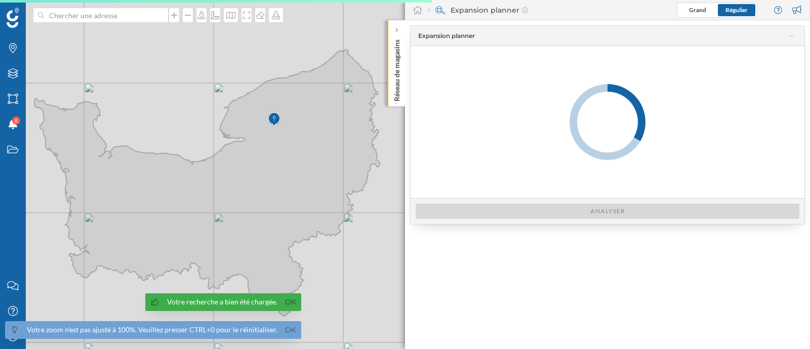
click at [792, 36] on icon at bounding box center [791, 35] width 5 height 7
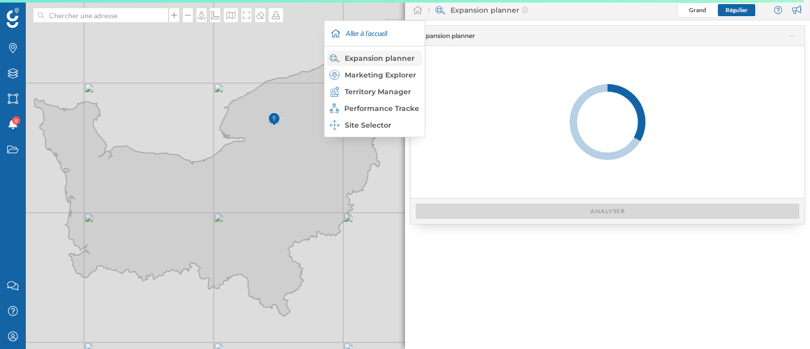
click at [385, 62] on div "Expansion planner" at bounding box center [374, 58] width 89 height 10
click at [418, 13] on icon at bounding box center [418, 10] width 10 height 9
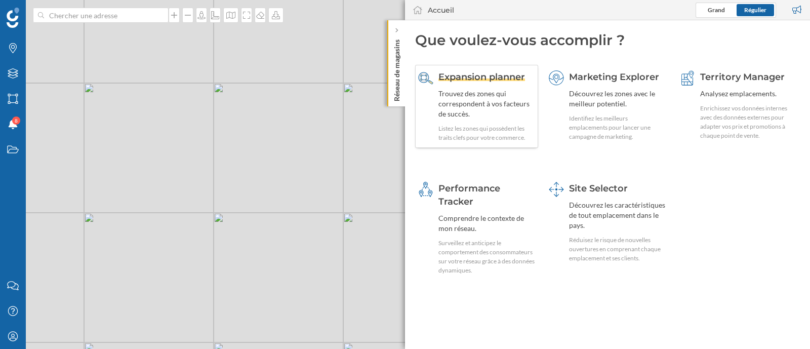
click at [478, 105] on div "Trouvez des zones qui correspondent à vos facteurs de succès." at bounding box center [486, 104] width 97 height 30
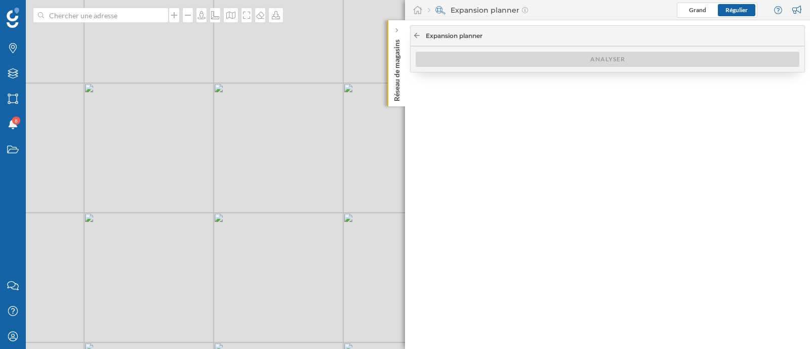
click at [419, 36] on icon at bounding box center [417, 35] width 8 height 6
click at [418, 35] on icon at bounding box center [417, 35] width 6 height 5
click at [417, 32] on icon at bounding box center [417, 35] width 8 height 6
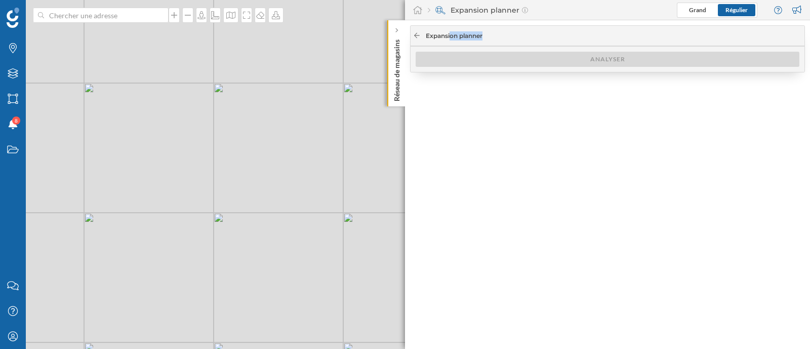
click at [417, 32] on icon at bounding box center [417, 35] width 8 height 6
click at [630, 17] on div "Expansion planner Grand Régulier" at bounding box center [607, 10] width 405 height 20
click at [419, 33] on icon at bounding box center [417, 35] width 8 height 6
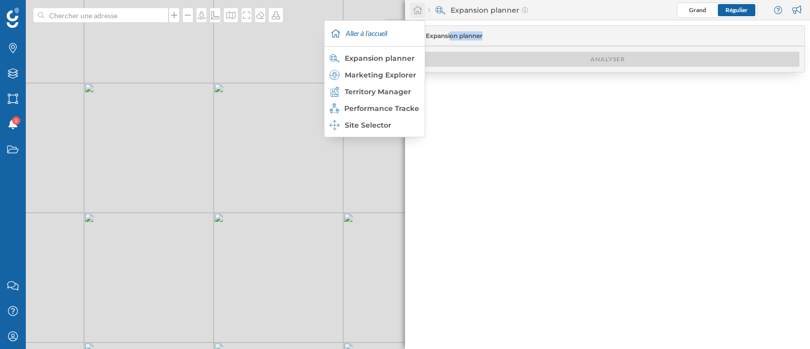
click at [416, 14] on icon at bounding box center [417, 10] width 9 height 8
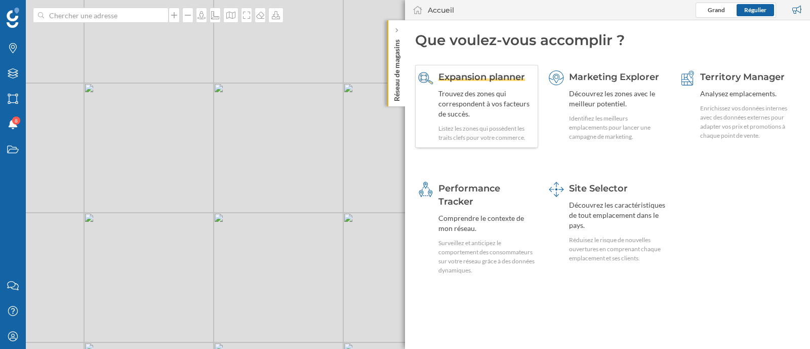
click at [482, 100] on div "Trouvez des zones qui correspondent à vos facteurs de succès." at bounding box center [486, 104] width 97 height 30
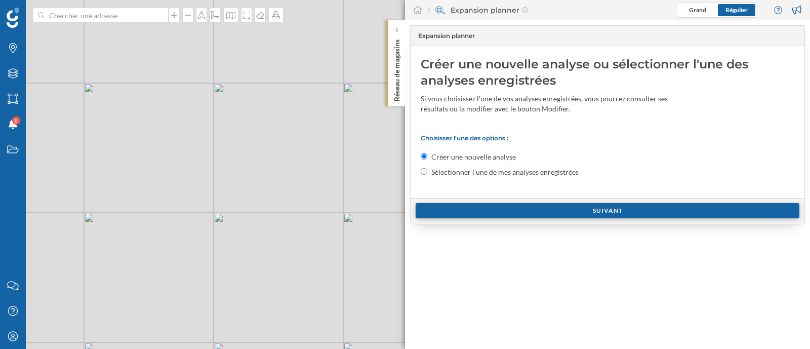
click at [481, 204] on div "Suivant" at bounding box center [608, 210] width 384 height 15
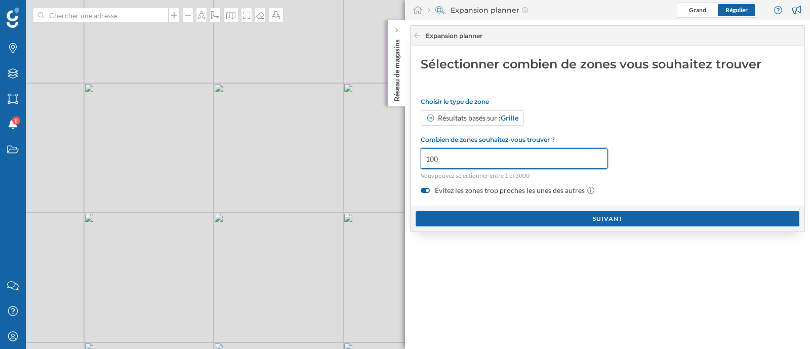
click at [464, 163] on input "100" at bounding box center [514, 158] width 187 height 20
type input "500"
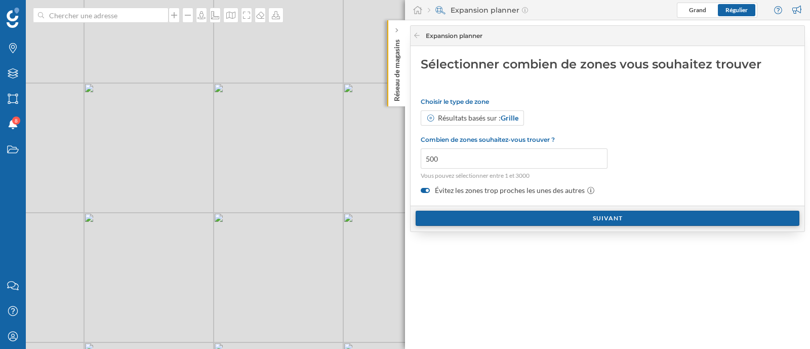
click at [538, 223] on div "Suivant" at bounding box center [608, 218] width 384 height 15
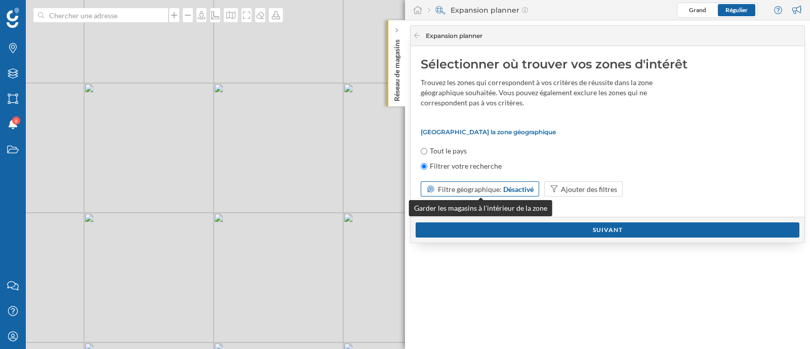
click at [468, 190] on span "Filtre géographique:" at bounding box center [470, 189] width 64 height 9
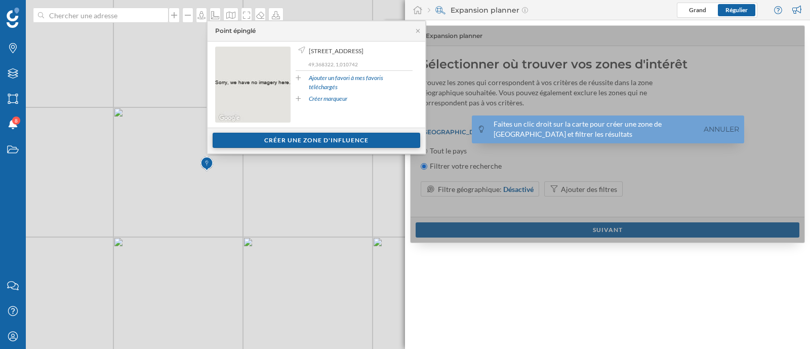
click at [330, 140] on div "Créer une zone d'influence" at bounding box center [317, 140] width 208 height 15
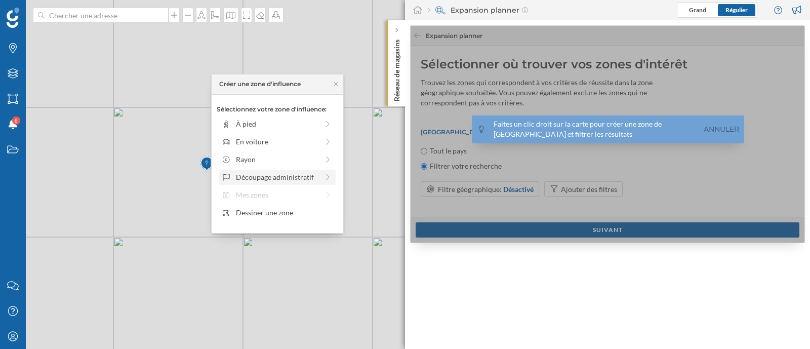
click at [321, 174] on div "Découpage administratif" at bounding box center [277, 177] width 110 height 11
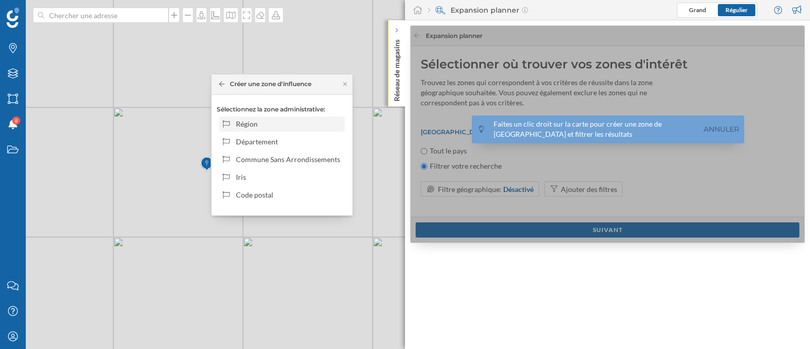
click at [268, 128] on div "Région" at bounding box center [288, 123] width 105 height 11
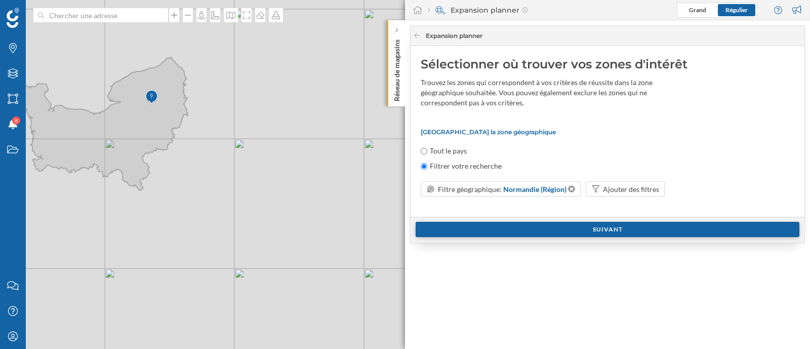
click at [484, 226] on div "Suivant" at bounding box center [608, 229] width 384 height 15
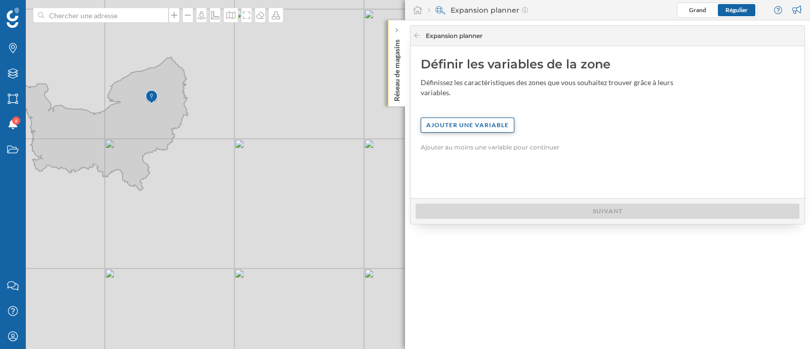
click at [485, 128] on div "Ajouter une variable" at bounding box center [468, 124] width 94 height 15
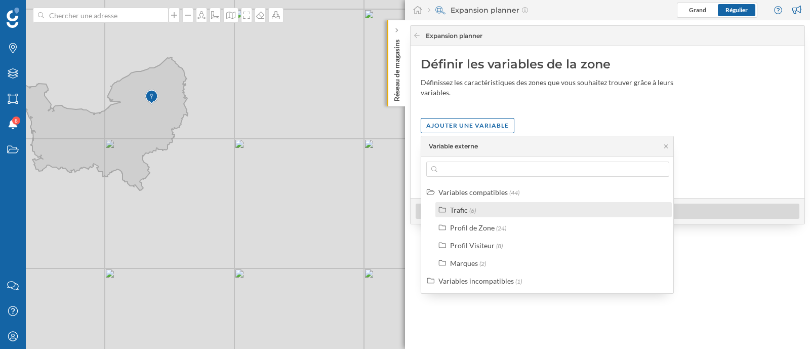
click at [497, 207] on div "Trafic (6)" at bounding box center [558, 210] width 216 height 11
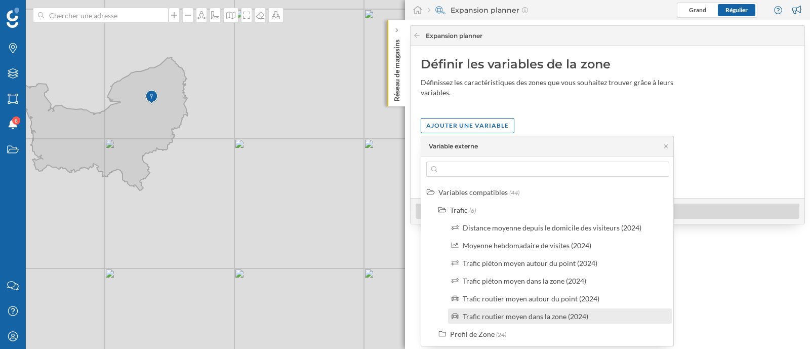
click at [508, 318] on div "Trafic routier moyen dans la zone (2024)" at bounding box center [526, 316] width 126 height 9
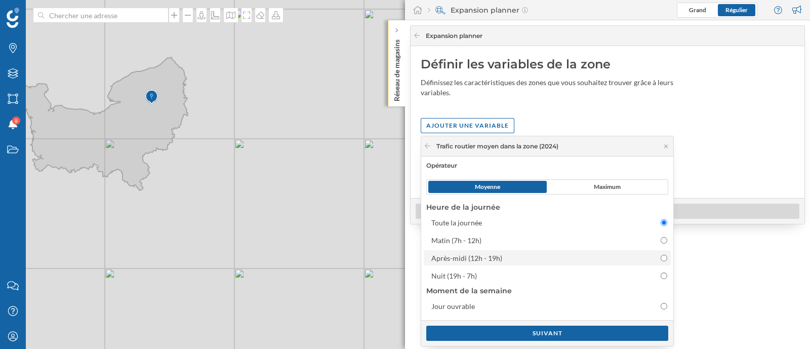
click at [482, 261] on div "Après-midi (12h - 19h)" at bounding box center [466, 258] width 71 height 9
click at [661, 261] on input "Après-midi (12h - 19h)" at bounding box center [664, 258] width 7 height 7
radio input "false"
radio input "true"
click at [519, 332] on div "Suivant" at bounding box center [547, 332] width 242 height 15
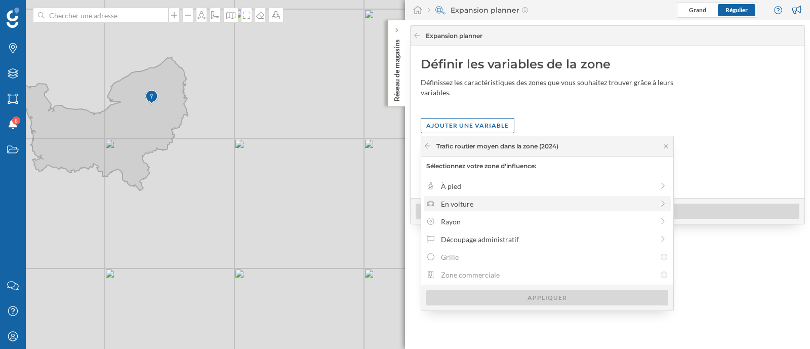
click at [500, 202] on div "En voiture" at bounding box center [547, 203] width 213 height 11
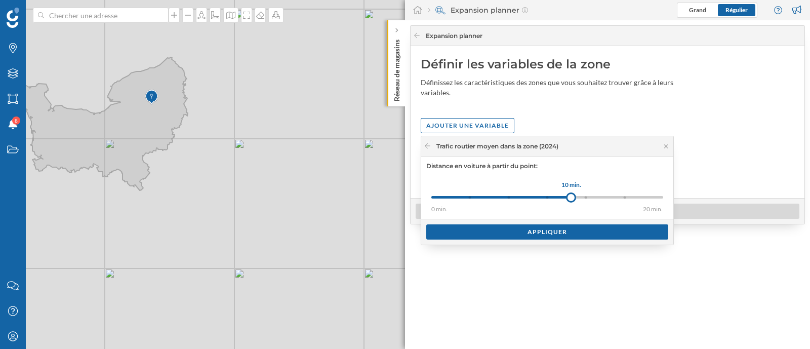
drag, startPoint x: 468, startPoint y: 197, endPoint x: 572, endPoint y: 195, distance: 104.3
click at [572, 195] on div at bounding box center [571, 197] width 10 height 10
click at [547, 232] on div "Appliquer" at bounding box center [547, 231] width 242 height 15
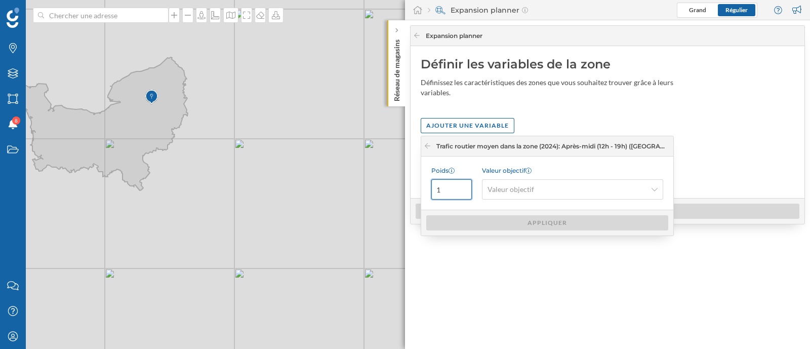
click at [446, 189] on input "1" at bounding box center [451, 189] width 40 height 20
type input "0.11"
click at [530, 194] on span "Valeur objectif" at bounding box center [511, 189] width 47 height 10
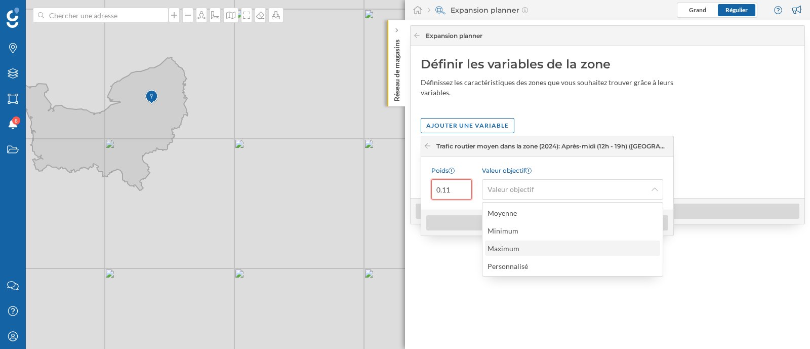
click at [511, 248] on div "Maximum" at bounding box center [504, 248] width 32 height 9
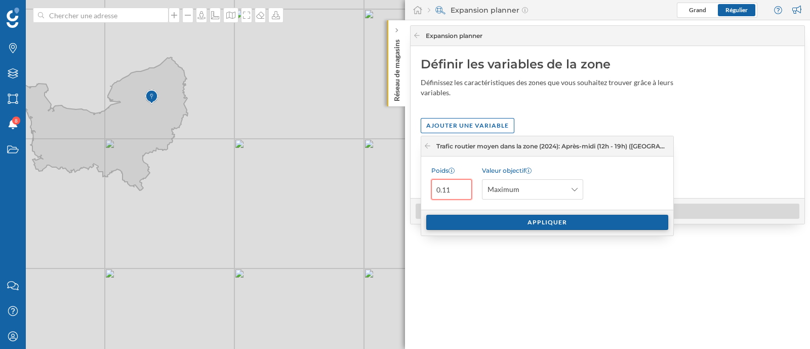
click at [492, 224] on div "Appliquer" at bounding box center [547, 222] width 242 height 15
